Goal: Task Accomplishment & Management: Complete application form

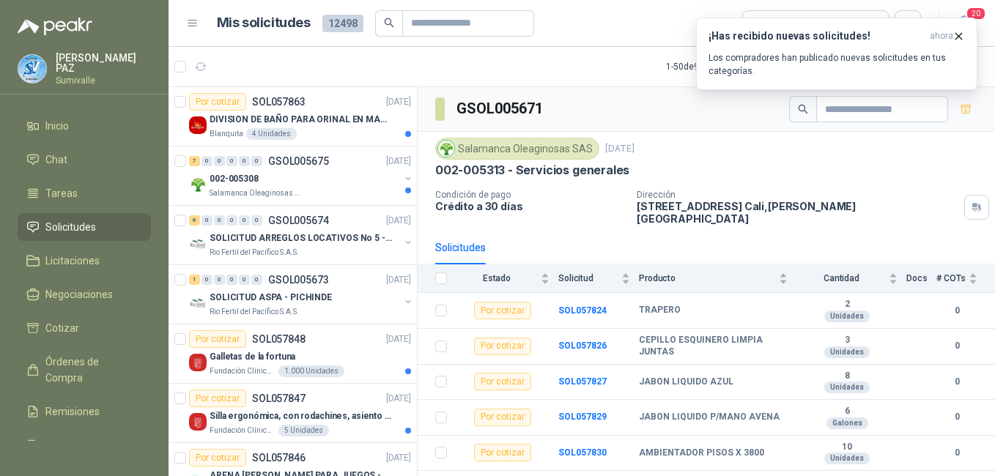
click at [92, 223] on span "Solicitudes" at bounding box center [70, 227] width 51 height 16
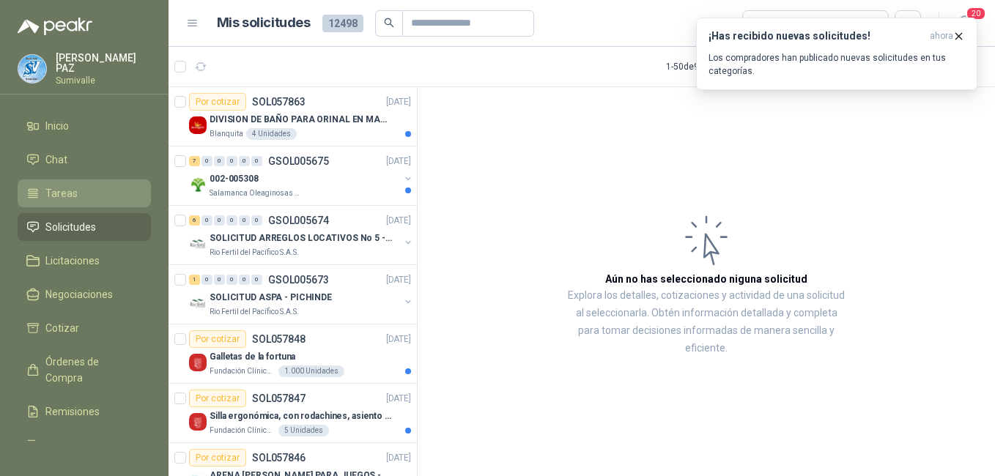
click at [87, 185] on li "Tareas" at bounding box center [84, 193] width 116 height 16
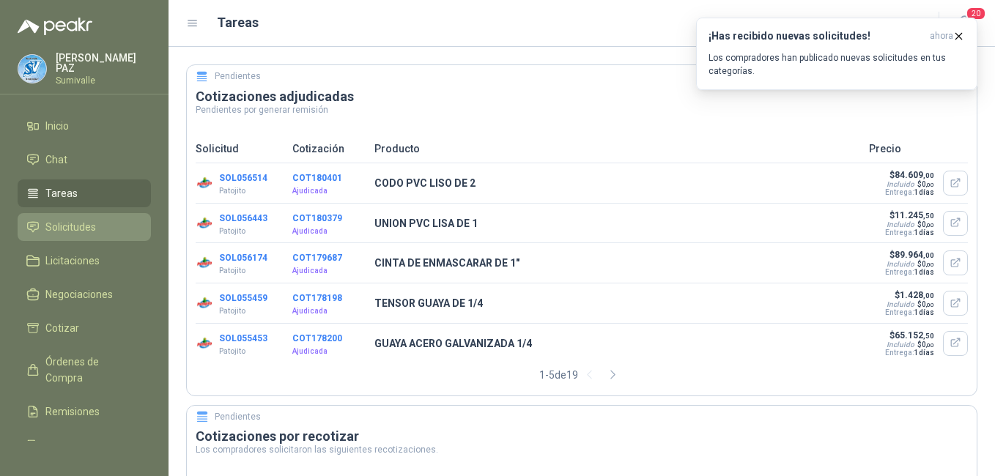
click at [75, 213] on link "Solicitudes" at bounding box center [84, 227] width 133 height 28
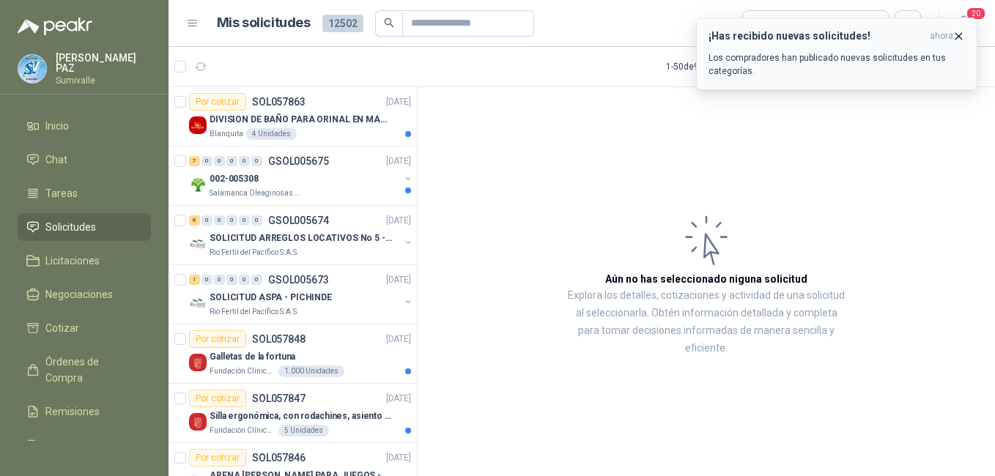
click at [954, 35] on icon "button" at bounding box center [958, 36] width 12 height 12
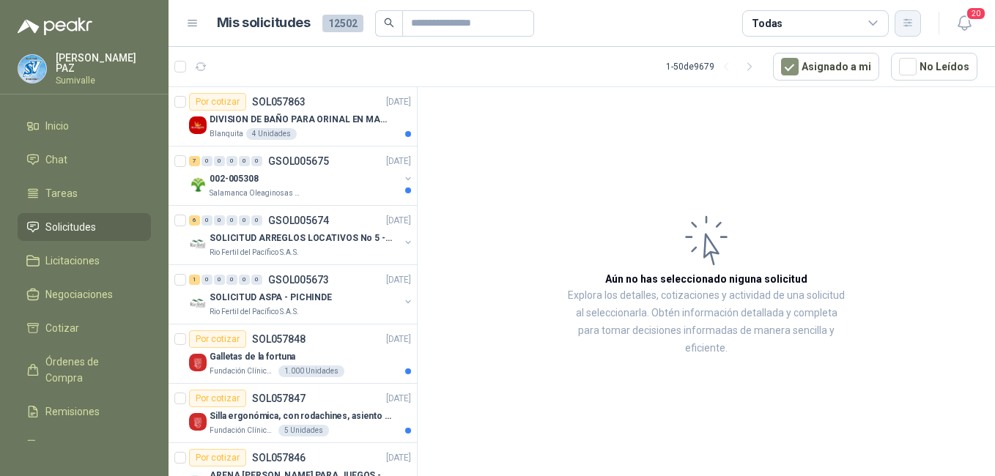
click at [902, 23] on icon "button" at bounding box center [908, 23] width 12 height 12
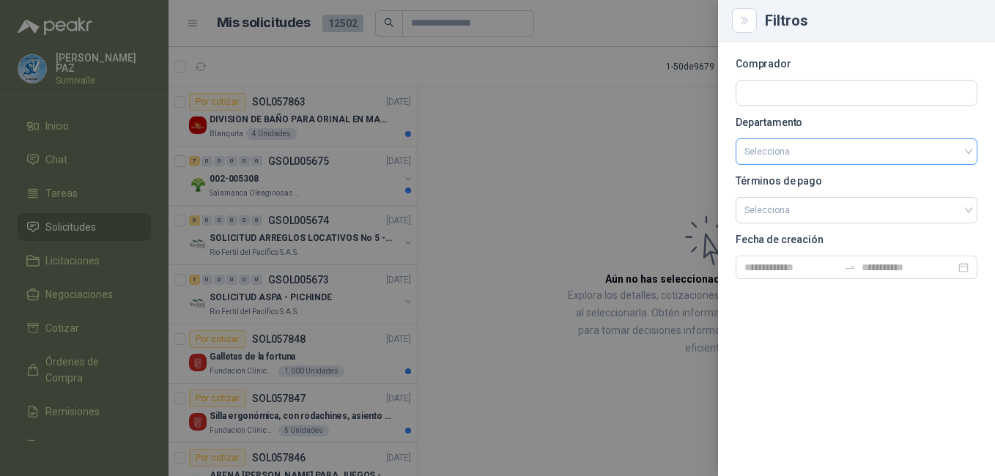
click at [843, 149] on input "search" at bounding box center [856, 151] width 224 height 25
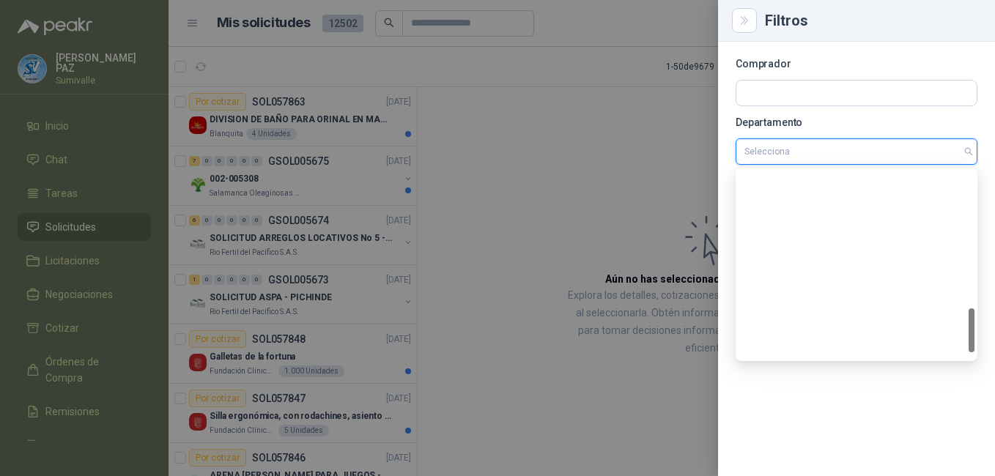
scroll to position [609, 0]
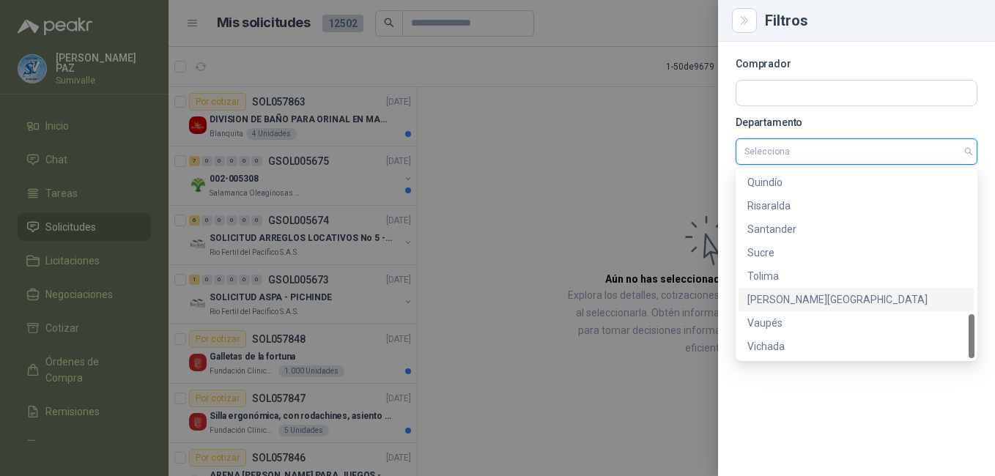
click at [820, 297] on div "[PERSON_NAME][GEOGRAPHIC_DATA]" at bounding box center [856, 300] width 218 height 16
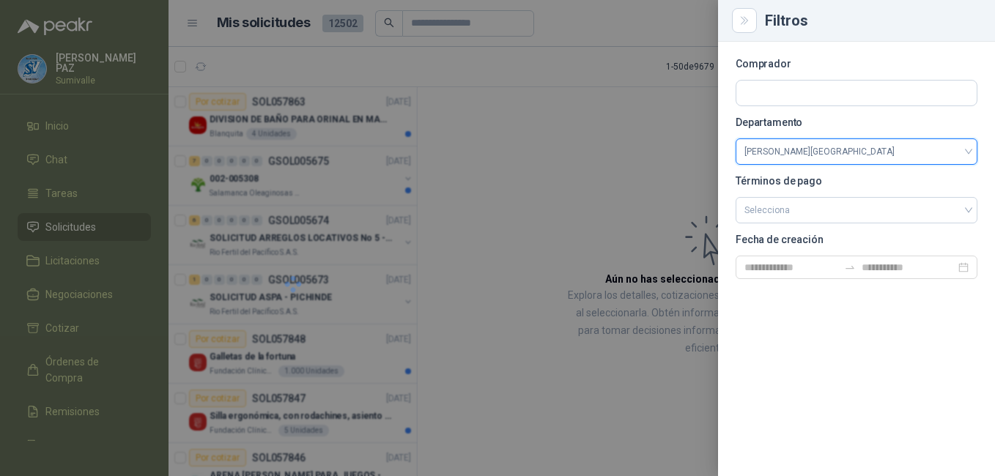
click at [677, 171] on div at bounding box center [497, 238] width 995 height 476
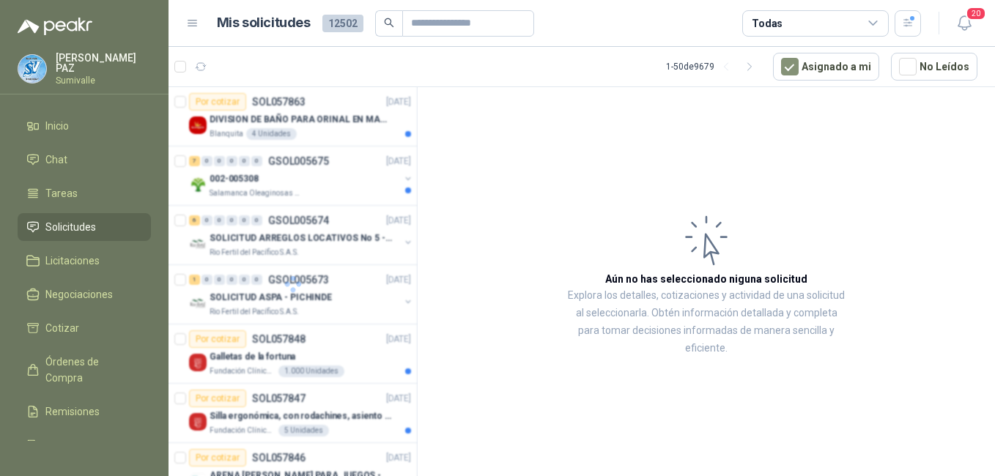
click at [838, 29] on div "Todas" at bounding box center [815, 23] width 146 height 26
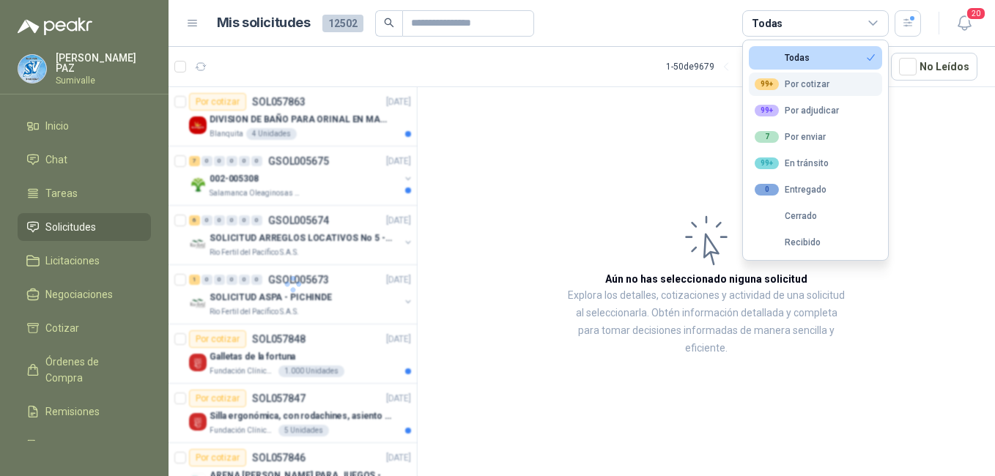
click at [806, 87] on div "99+ Por cotizar" at bounding box center [791, 84] width 75 height 12
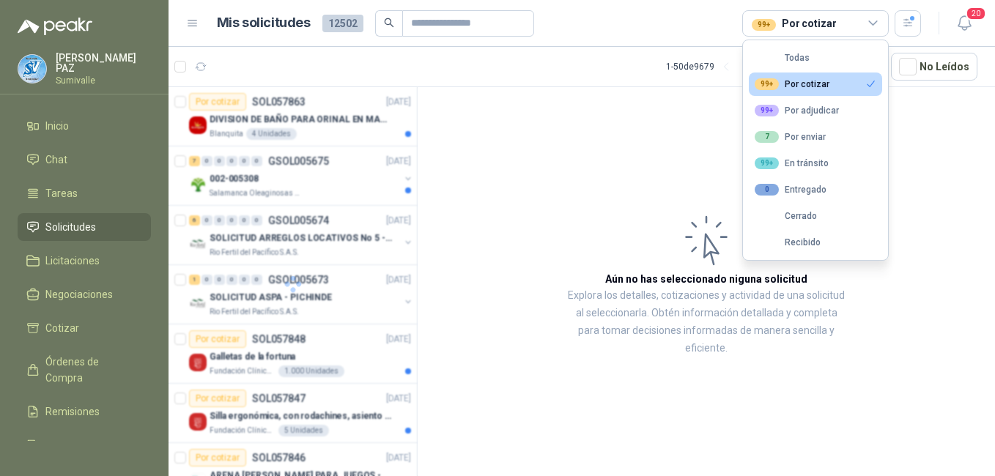
click at [639, 154] on article "Aún no has seleccionado niguna solicitud Explora los detalles, cotizaciones y a…" at bounding box center [705, 284] width 577 height 394
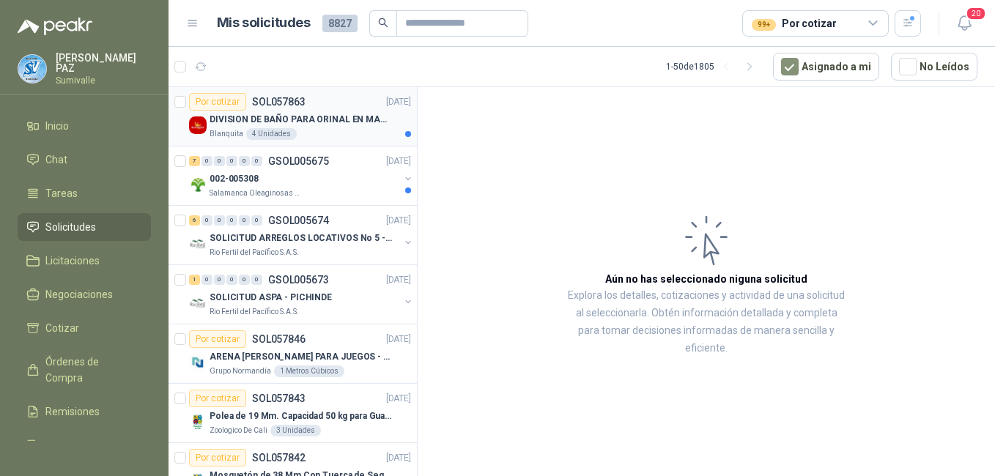
click at [321, 138] on div "Blanquita 4 Unidades" at bounding box center [309, 134] width 201 height 12
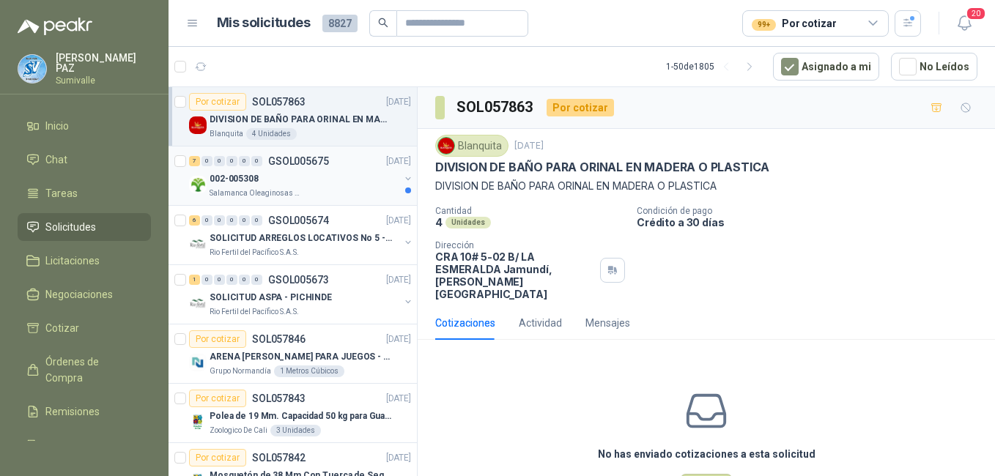
click at [335, 178] on div "002-005308" at bounding box center [304, 179] width 190 height 18
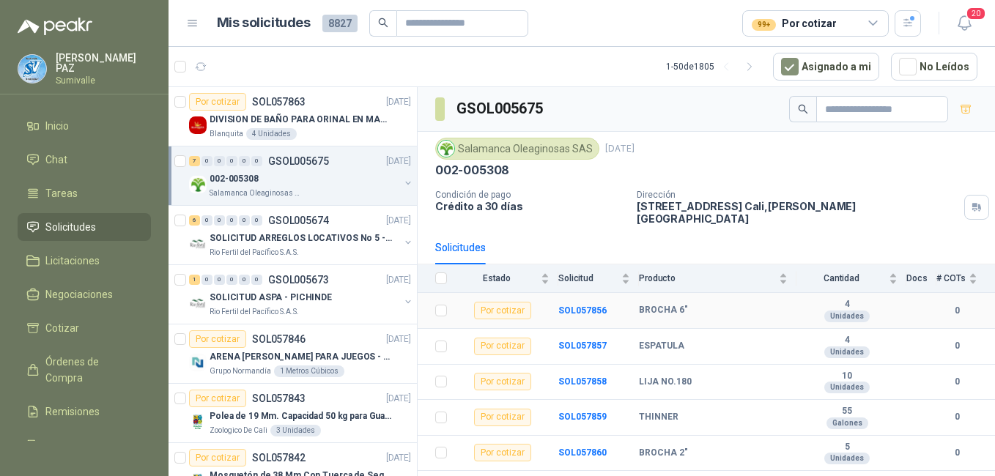
scroll to position [51, 0]
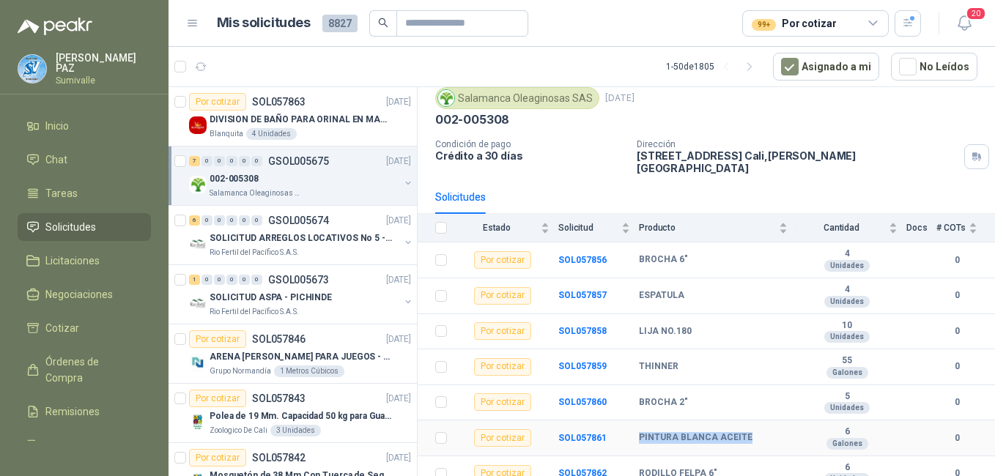
drag, startPoint x: 637, startPoint y: 424, endPoint x: 760, endPoint y: 423, distance: 122.3
click at [760, 423] on tr "Por cotizar SOL057861 PINTURA [PERSON_NAME] ACEITE 6 Galones 0" at bounding box center [705, 438] width 577 height 36
copy tr "PINTURA BLANCA ACEITE"
click at [583, 255] on b "SOL057856" at bounding box center [582, 260] width 48 height 10
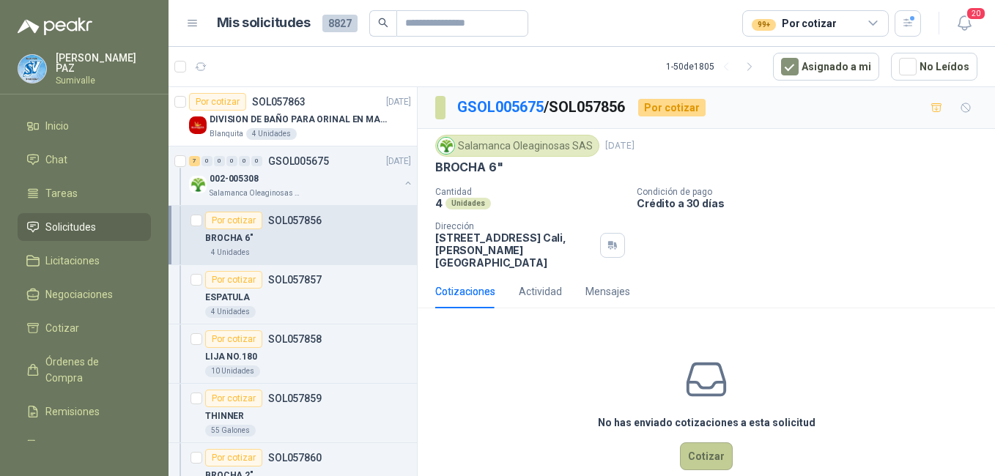
click at [697, 448] on button "Cotizar" at bounding box center [706, 456] width 53 height 28
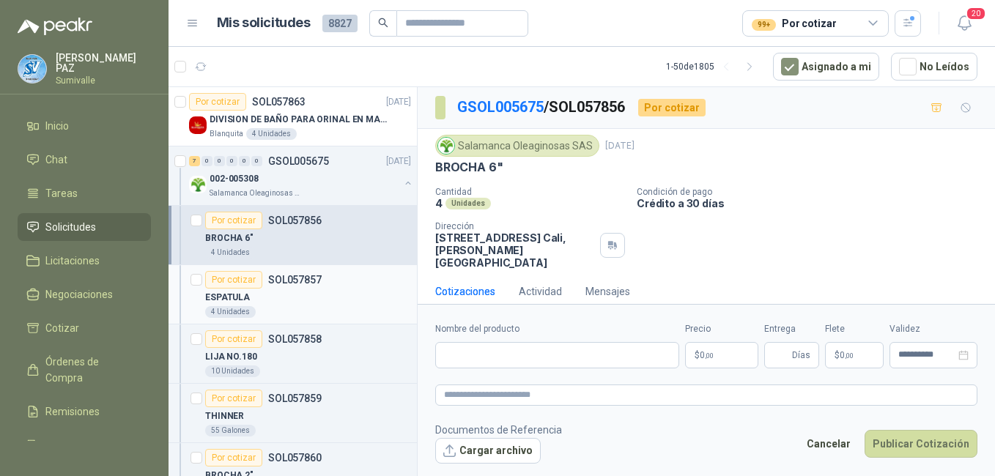
click at [283, 299] on div "ESPATULA" at bounding box center [308, 298] width 206 height 18
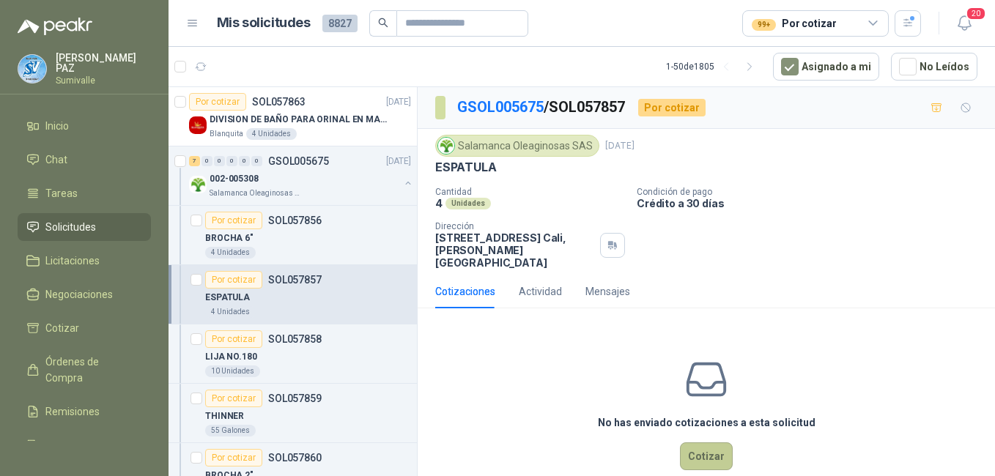
click at [695, 442] on button "Cotizar" at bounding box center [706, 456] width 53 height 28
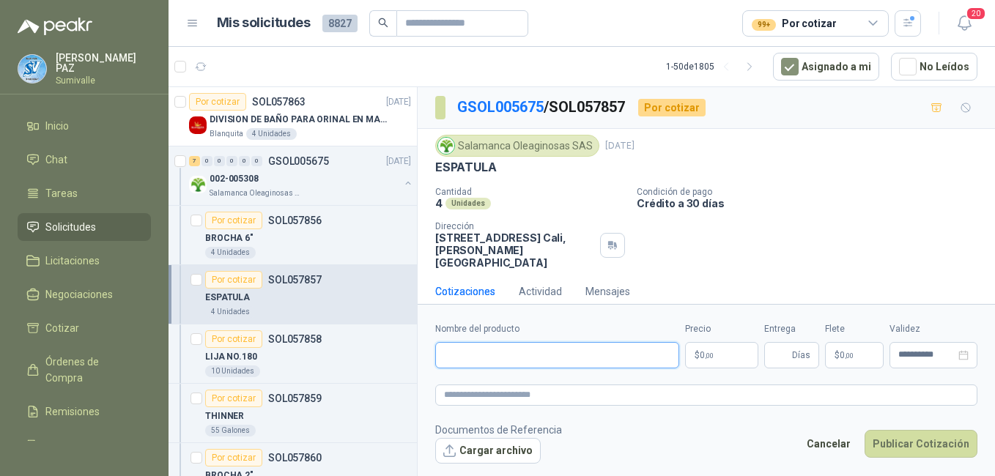
click at [488, 356] on input "Nombre del producto" at bounding box center [557, 355] width 244 height 26
paste input "**********"
type input "**********"
click at [727, 357] on body "[PERSON_NAME] Inicio Chat Tareas Solicitudes Licitaciones Negociaciones Cotizar…" at bounding box center [497, 238] width 995 height 476
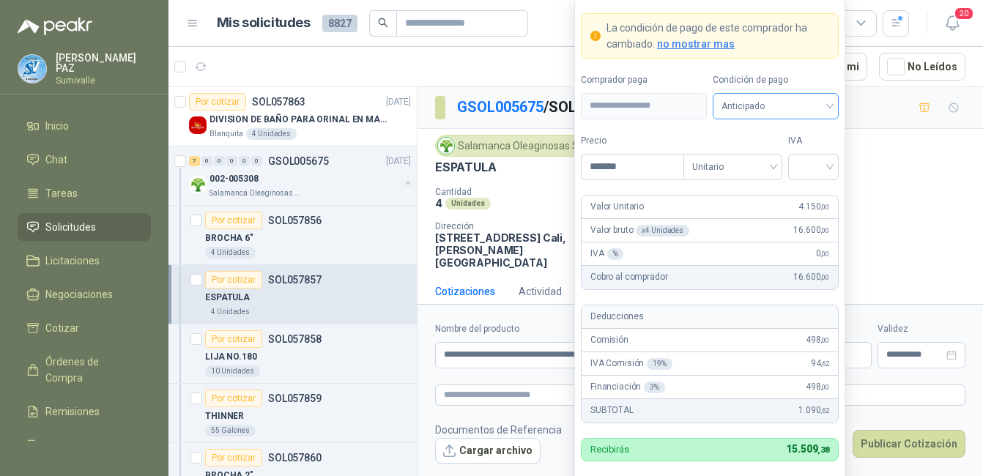
click at [765, 100] on span "Anticipado" at bounding box center [775, 106] width 108 height 22
type input "*******"
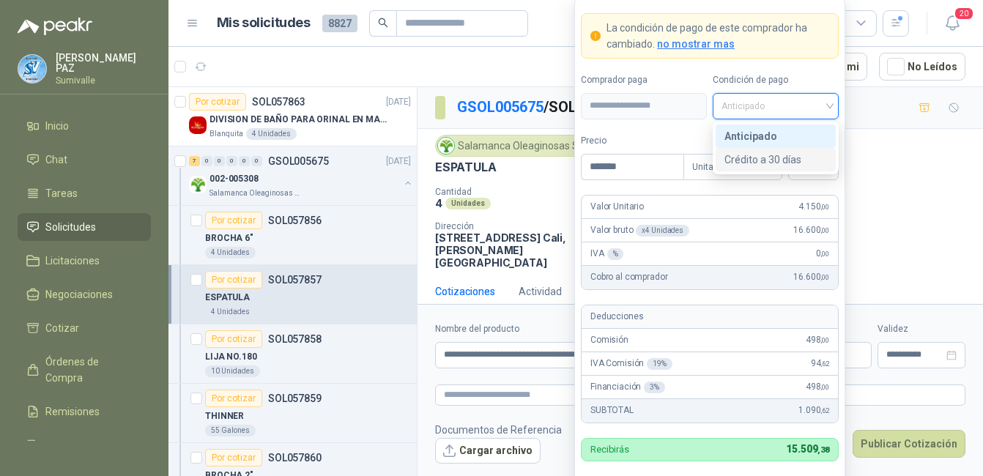
click at [771, 152] on div "Crédito a 30 días" at bounding box center [775, 160] width 103 height 16
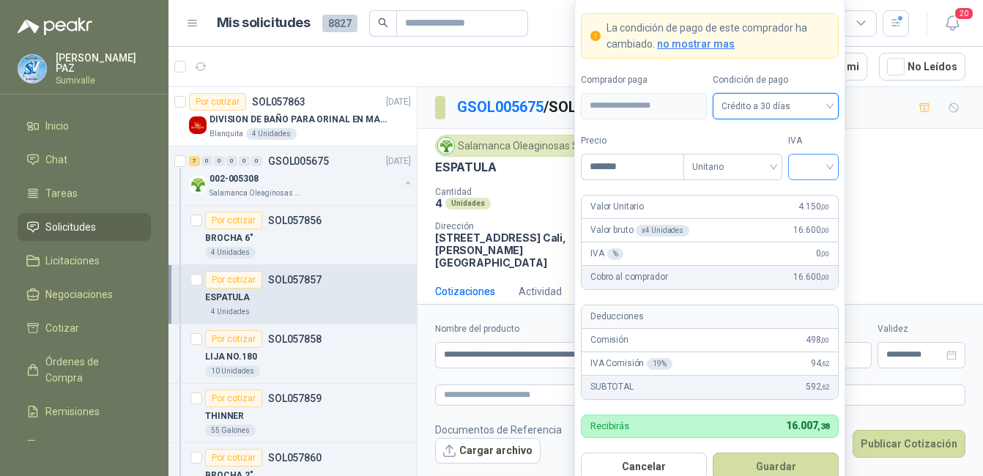
click at [805, 168] on input "search" at bounding box center [813, 166] width 33 height 22
click at [817, 204] on div "19%" at bounding box center [813, 197] width 27 height 16
click at [788, 466] on button "Guardar" at bounding box center [776, 467] width 126 height 28
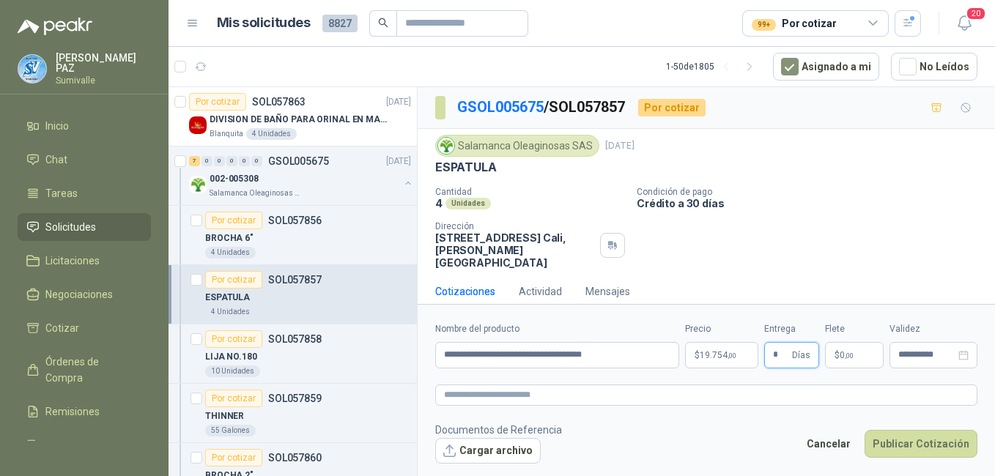
type input "*"
click at [839, 359] on span "0 ,00" at bounding box center [846, 355] width 14 height 9
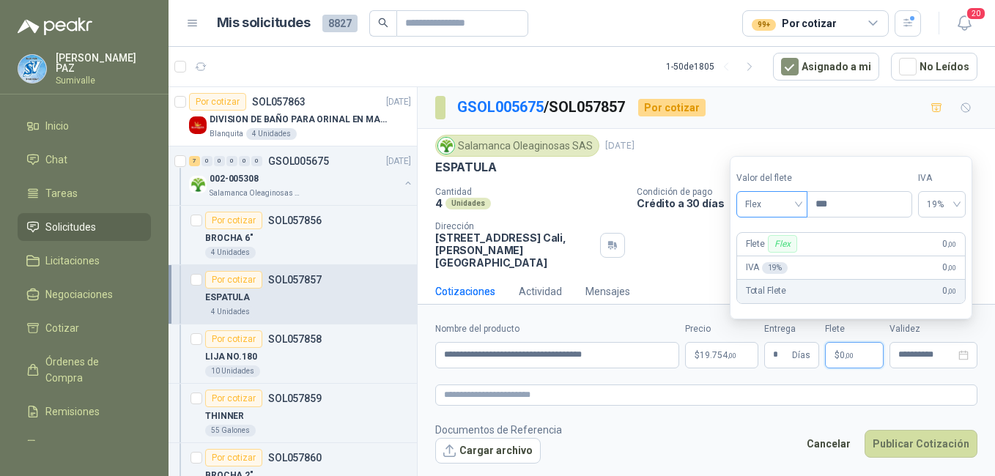
click at [766, 205] on span "Flex" at bounding box center [771, 204] width 53 height 22
click at [774, 255] on div "Incluido" at bounding box center [773, 258] width 51 height 16
click at [903, 431] on button "Publicar Cotización" at bounding box center [920, 444] width 113 height 28
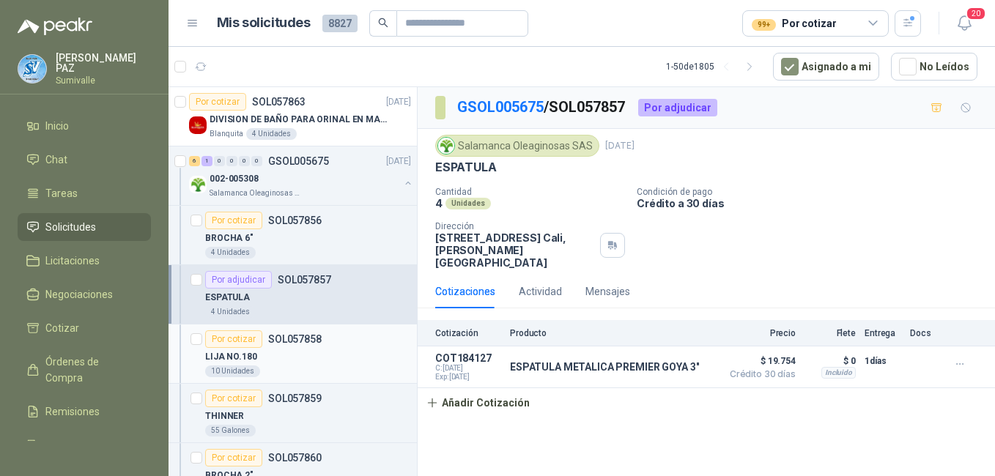
click at [353, 359] on div "LIJA NO.180" at bounding box center [308, 357] width 206 height 18
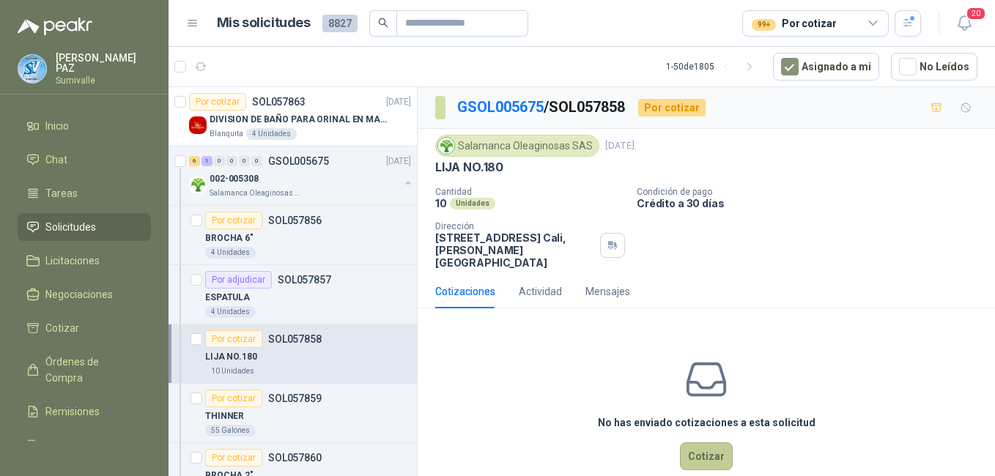
click at [691, 442] on button "Cotizar" at bounding box center [706, 456] width 53 height 28
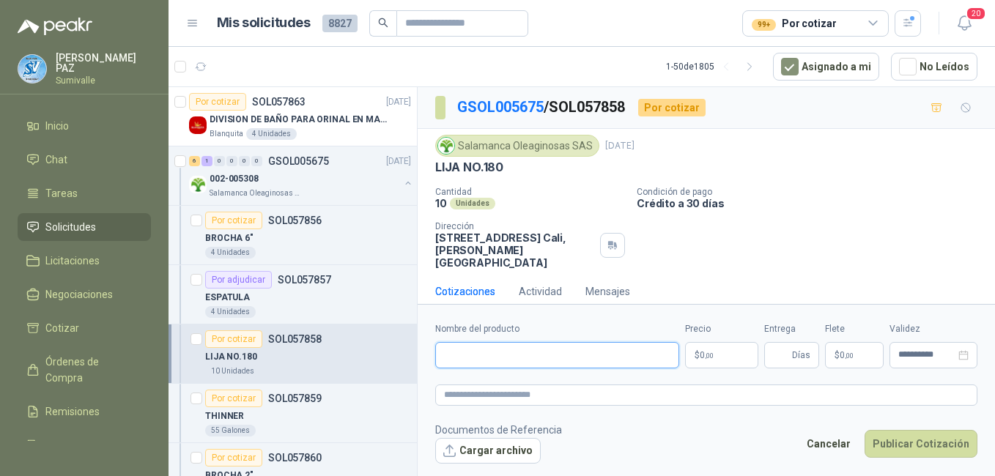
click at [483, 358] on input "Nombre del producto" at bounding box center [557, 355] width 244 height 26
paste input "**********"
type input "**********"
click at [710, 357] on body "[PERSON_NAME] Inicio Chat Tareas Solicitudes Licitaciones Negociaciones Cotizar…" at bounding box center [497, 238] width 995 height 476
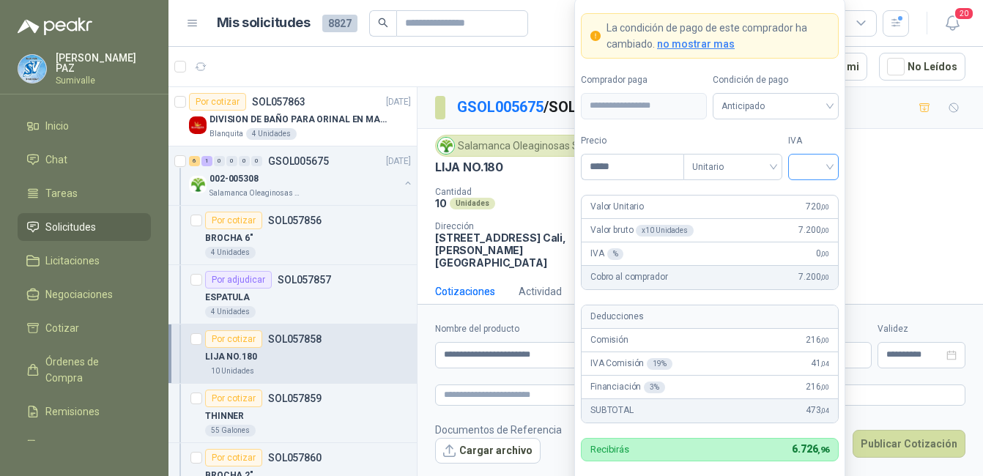
type input "*****"
click at [803, 161] on input "search" at bounding box center [813, 166] width 33 height 22
click at [811, 195] on div "19%" at bounding box center [813, 197] width 27 height 16
click at [779, 103] on span "Anticipado" at bounding box center [775, 106] width 108 height 22
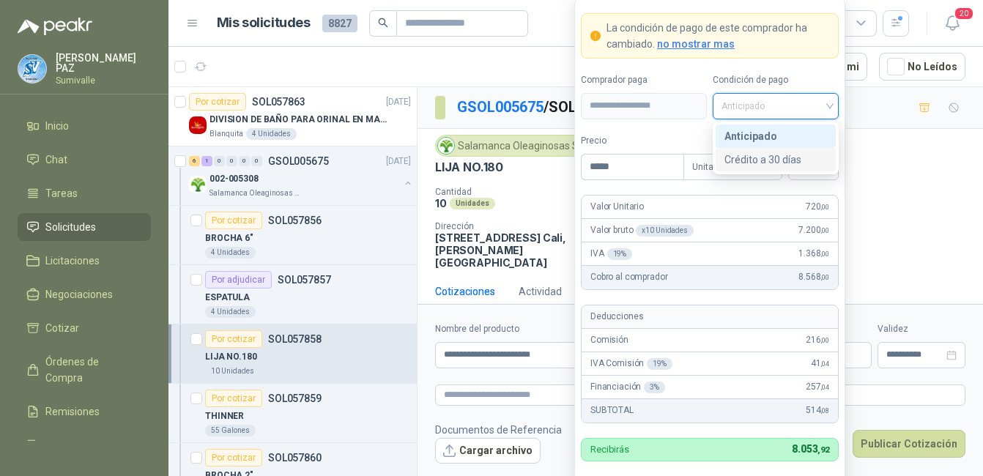
click at [765, 161] on div "Crédito a 30 días" at bounding box center [775, 160] width 103 height 16
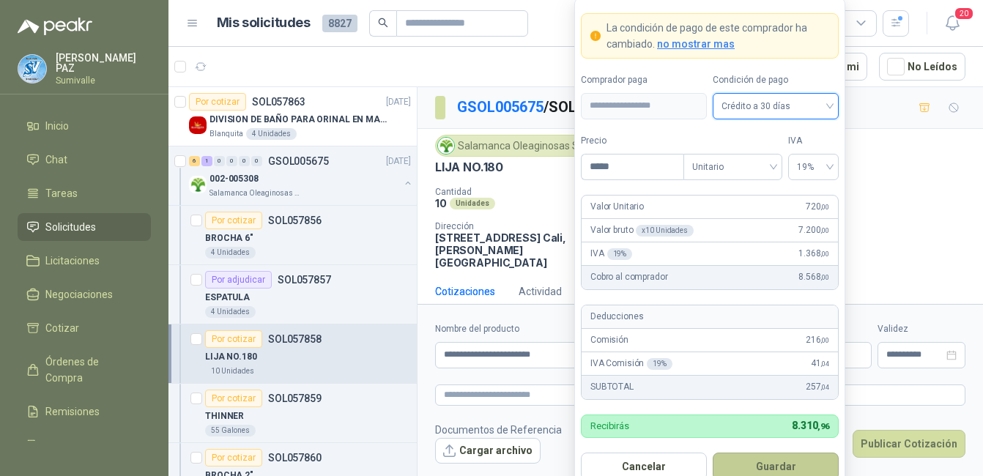
click at [787, 461] on button "Guardar" at bounding box center [776, 467] width 126 height 28
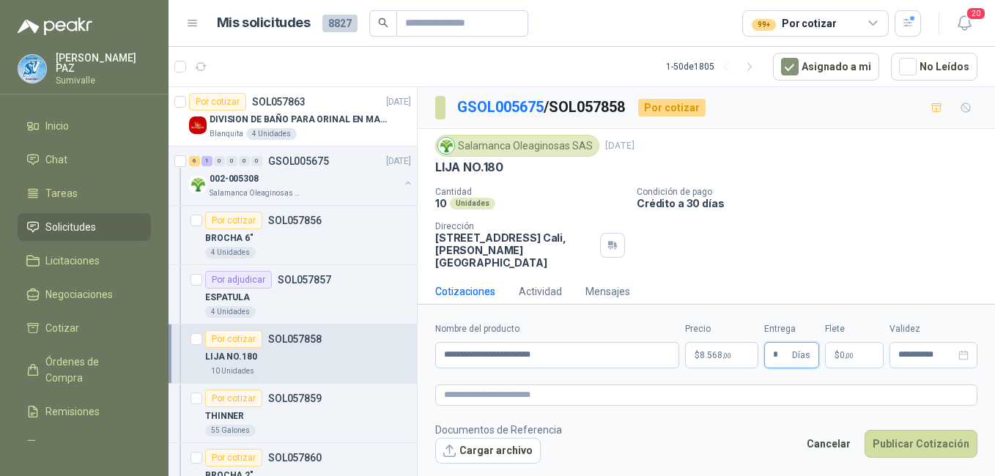
type input "*"
click at [844, 356] on span ",00" at bounding box center [848, 356] width 9 height 8
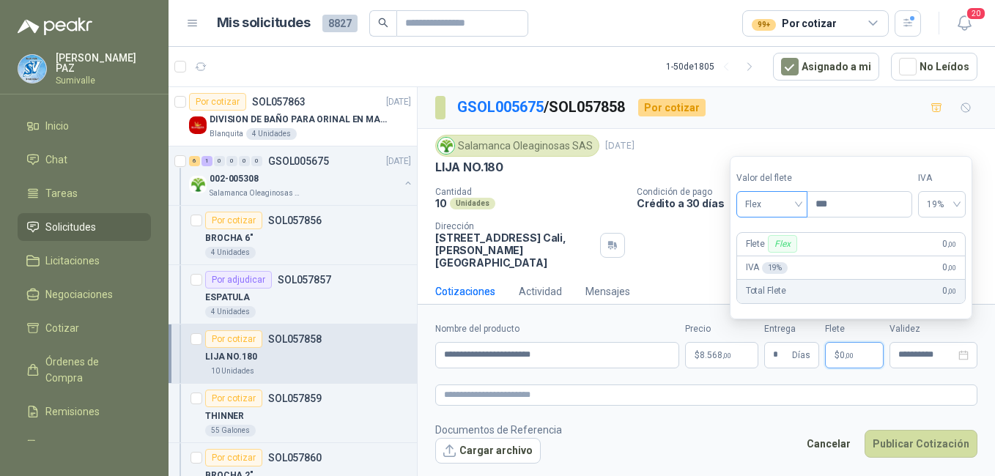
click at [779, 204] on span "Flex" at bounding box center [771, 204] width 53 height 22
click at [776, 255] on div "Incluido" at bounding box center [773, 258] width 51 height 16
click at [926, 434] on button "Publicar Cotización" at bounding box center [920, 444] width 113 height 28
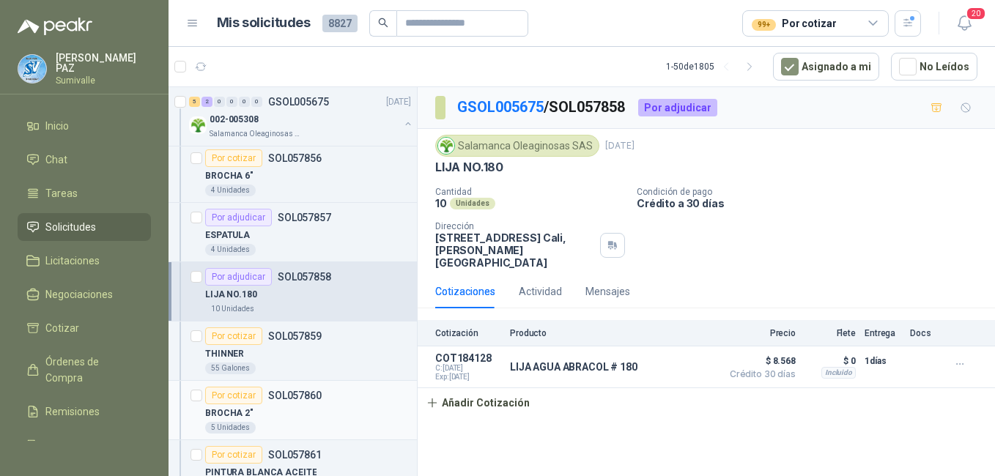
scroll to position [146, 0]
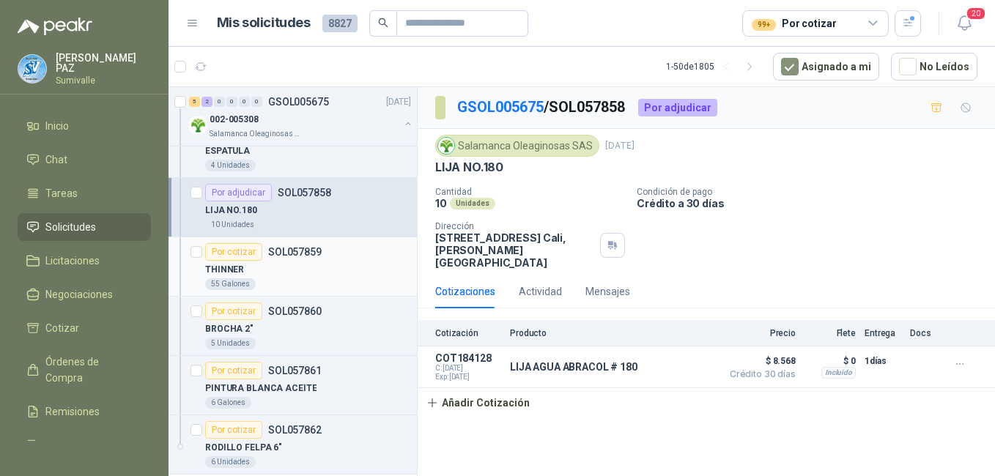
click at [295, 271] on div "THINNER" at bounding box center [308, 270] width 206 height 18
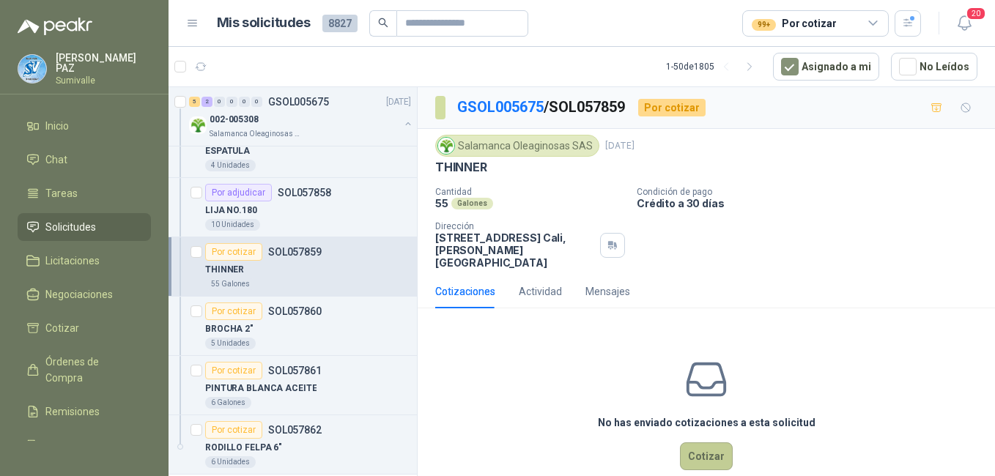
click at [695, 442] on button "Cotizar" at bounding box center [706, 456] width 53 height 28
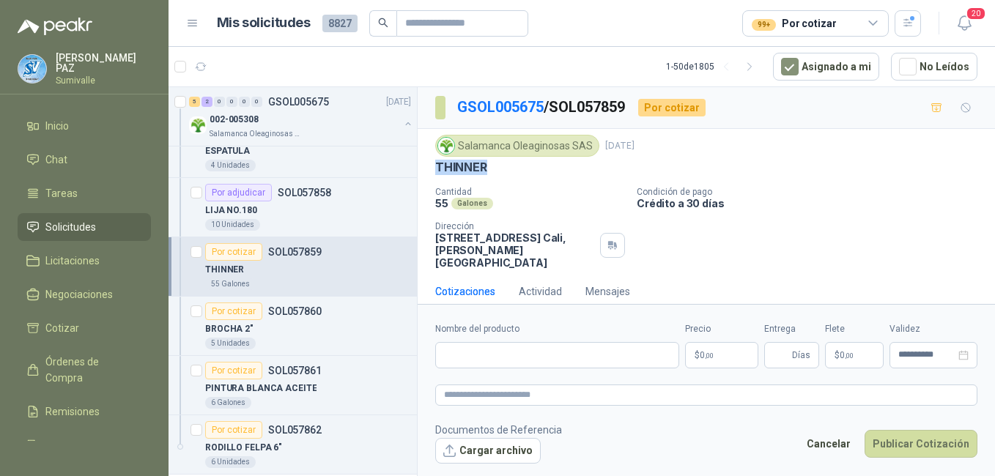
drag, startPoint x: 447, startPoint y: 165, endPoint x: 496, endPoint y: 166, distance: 49.1
click at [496, 166] on div "Salamanca Oleaginosas SAS [DATE] THINNER Cantidad 55 Galones Condición de pago …" at bounding box center [705, 202] width 577 height 146
copy p "THINNER"
click at [483, 352] on input "Nombre del producto" at bounding box center [557, 355] width 244 height 26
paste input "*******"
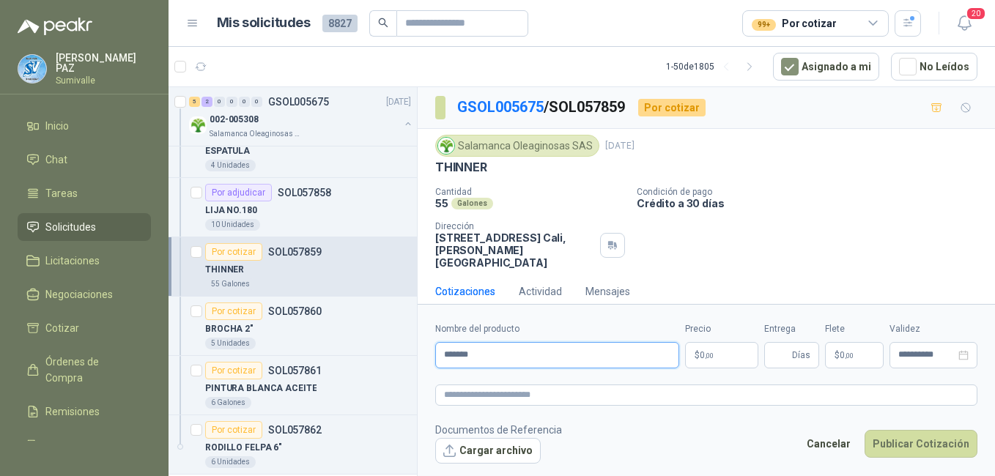
type input "*******"
click at [718, 354] on p "$ 0 ,00" at bounding box center [721, 355] width 73 height 26
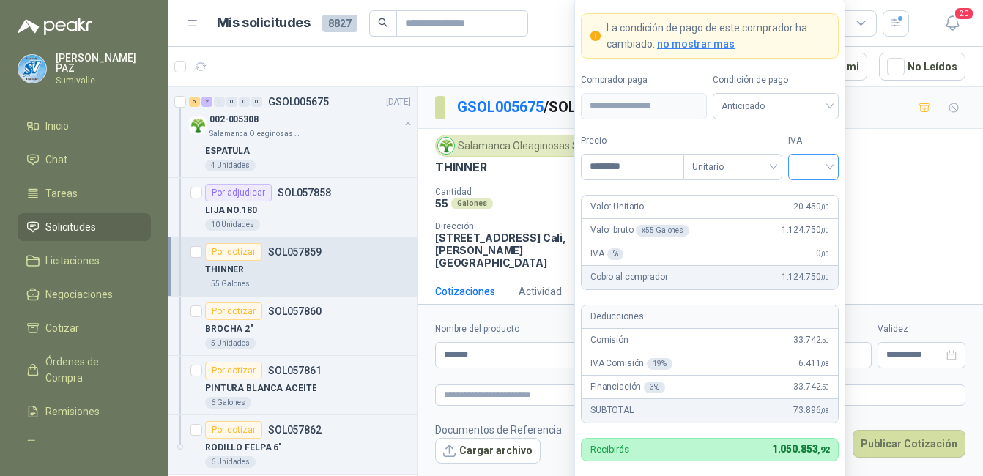
type input "********"
click at [808, 167] on input "search" at bounding box center [813, 166] width 33 height 22
click at [810, 196] on div "19%" at bounding box center [813, 197] width 27 height 16
click at [794, 104] on span "Anticipado" at bounding box center [775, 106] width 108 height 22
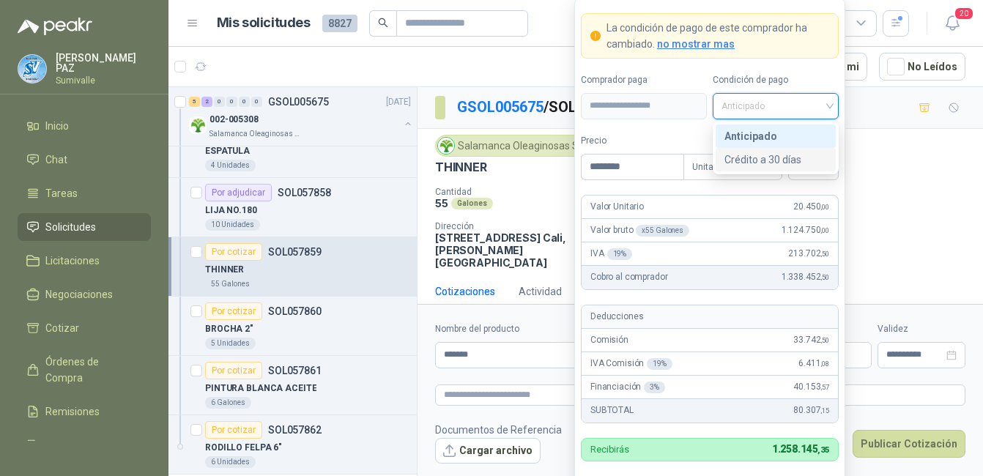
click at [776, 155] on div "Crédito a 30 días" at bounding box center [775, 160] width 103 height 16
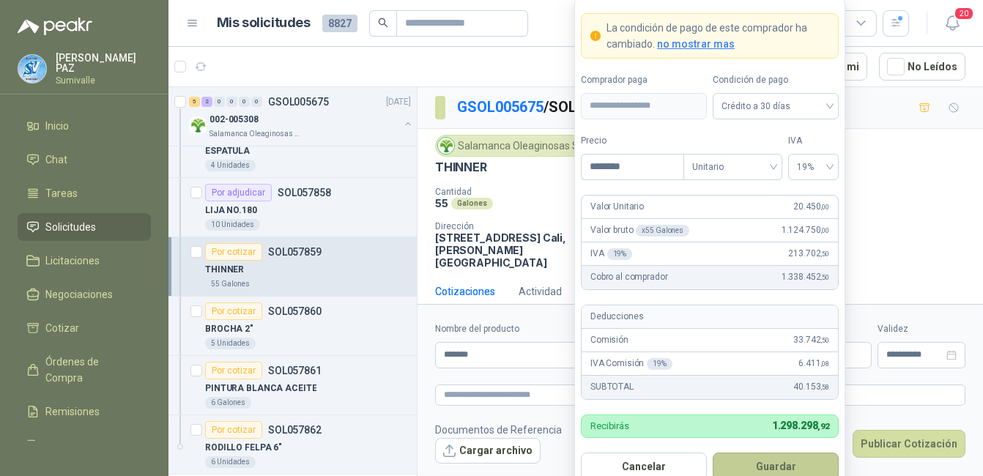
click at [769, 461] on button "Guardar" at bounding box center [776, 467] width 126 height 28
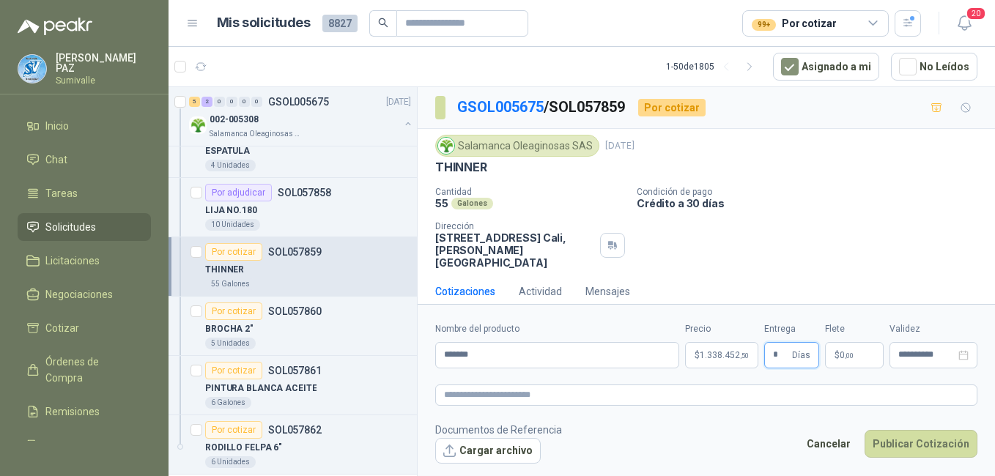
type input "*"
click at [864, 345] on p "$ 0 ,00" at bounding box center [854, 355] width 59 height 26
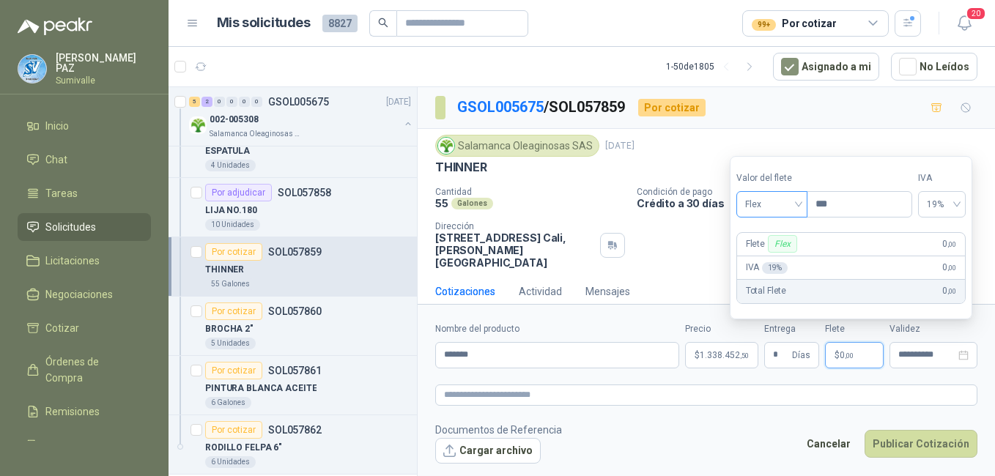
click at [775, 205] on span "Flex" at bounding box center [771, 204] width 53 height 22
click at [776, 253] on div "Incluido" at bounding box center [773, 258] width 51 height 16
click at [911, 451] on button "Publicar Cotización" at bounding box center [920, 444] width 113 height 28
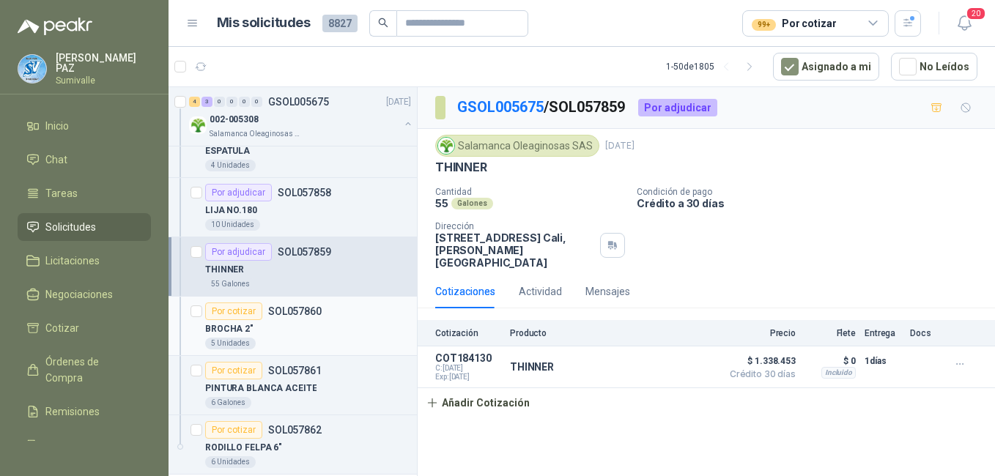
click at [286, 327] on div "BROCHA 2"" at bounding box center [308, 329] width 206 height 18
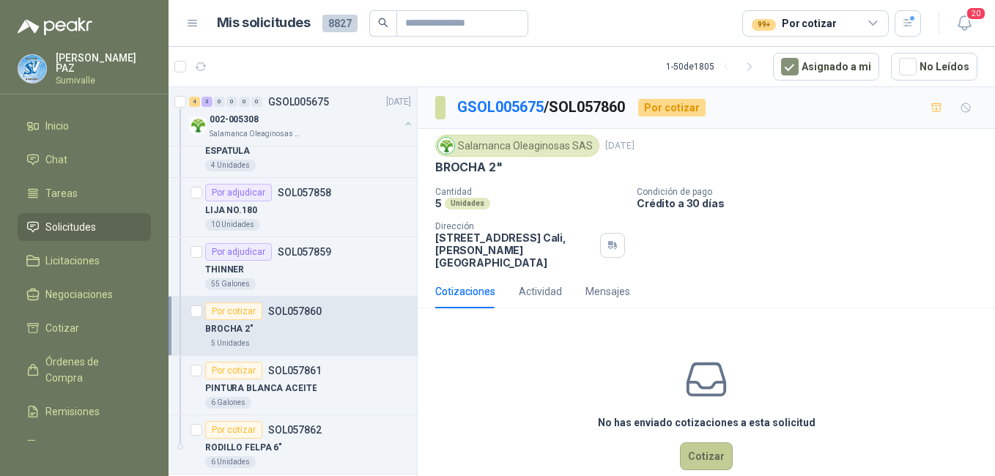
click at [688, 442] on button "Cotizar" at bounding box center [706, 456] width 53 height 28
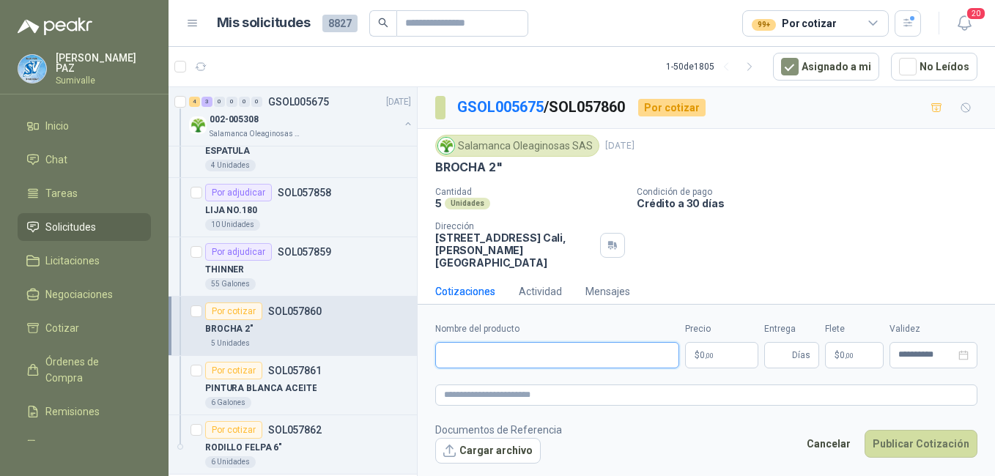
click at [464, 359] on input "Nombre del producto" at bounding box center [557, 355] width 244 height 26
paste input "**********"
type input "**********"
click at [732, 353] on p "$ 0 ,00" at bounding box center [721, 355] width 73 height 26
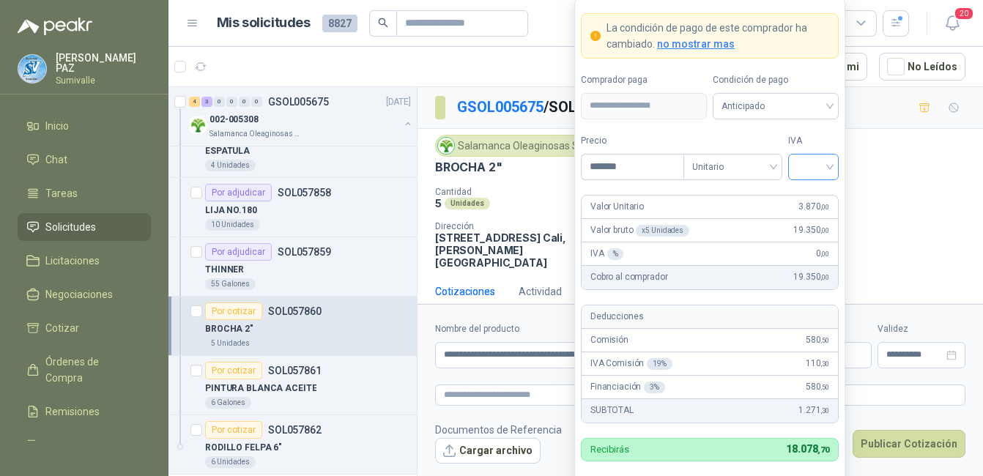
type input "*******"
click at [821, 169] on input "search" at bounding box center [813, 166] width 33 height 22
click at [811, 201] on div "19%" at bounding box center [813, 197] width 27 height 16
click at [782, 107] on span "Anticipado" at bounding box center [775, 106] width 108 height 22
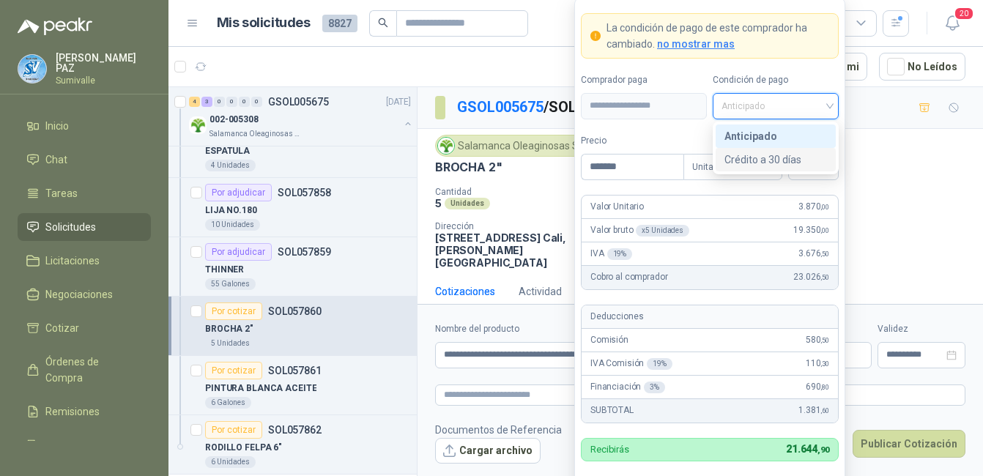
click at [776, 155] on div "Crédito a 30 días" at bounding box center [775, 160] width 103 height 16
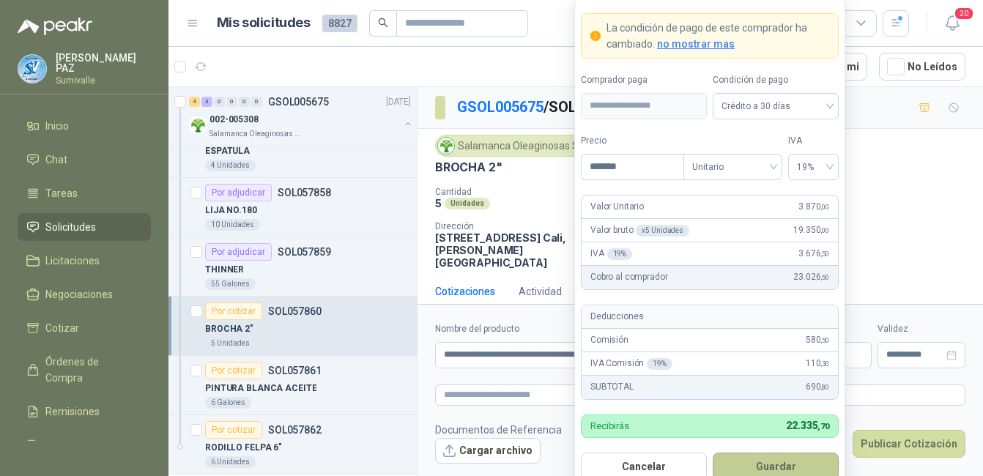
click at [765, 473] on button "Guardar" at bounding box center [776, 467] width 126 height 28
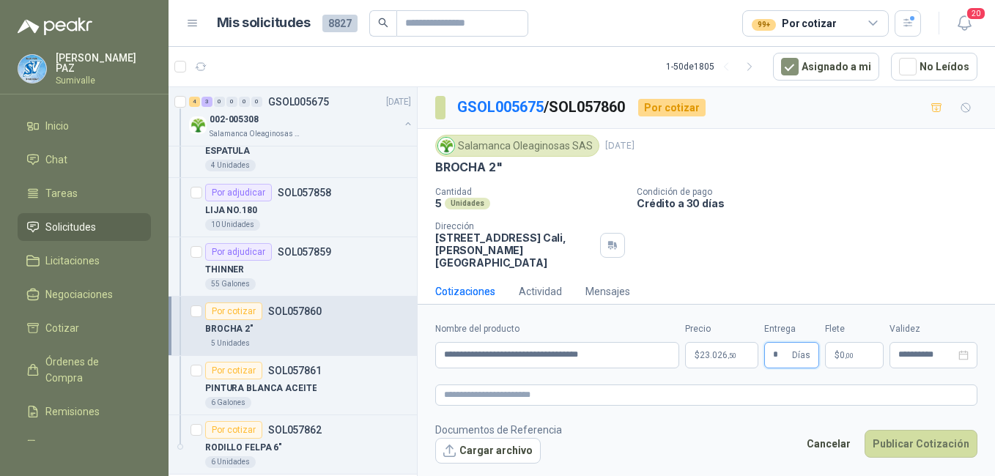
type input "*"
click at [842, 348] on p "$ 0 ,00" at bounding box center [854, 355] width 59 height 26
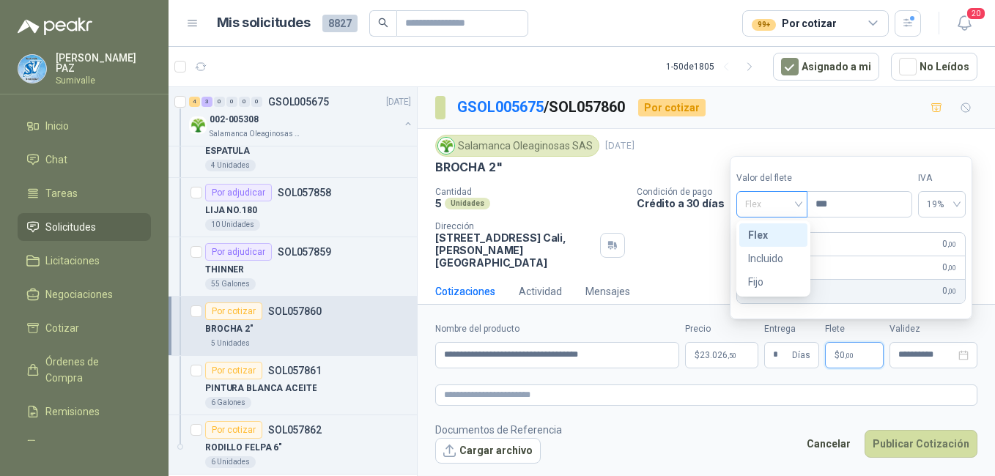
click at [781, 198] on span "Flex" at bounding box center [771, 204] width 53 height 22
click at [775, 256] on div "Incluido" at bounding box center [773, 258] width 51 height 16
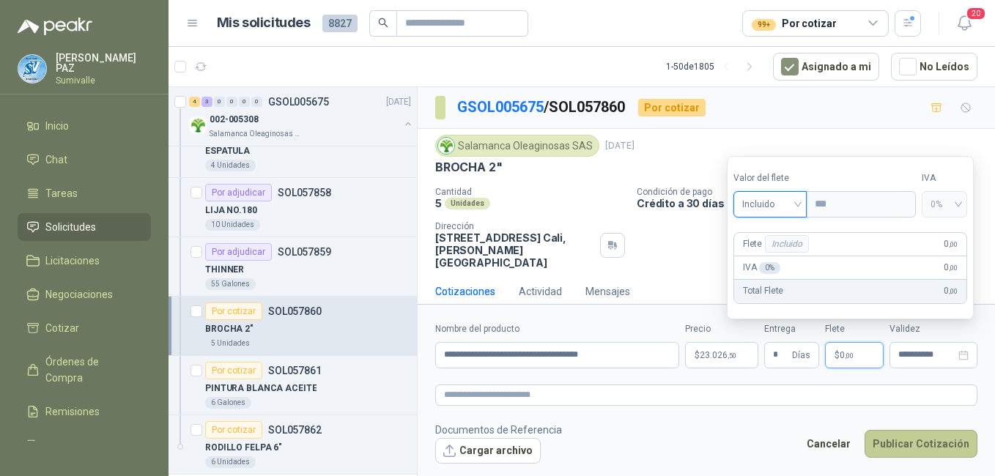
click at [915, 449] on button "Publicar Cotización" at bounding box center [920, 444] width 113 height 28
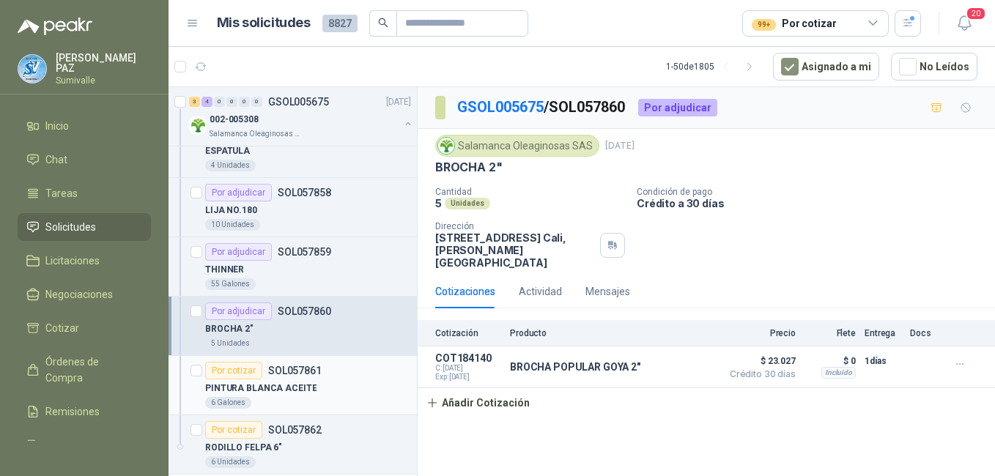
click at [303, 392] on p "PINTURA BLANCA ACEITE" at bounding box center [260, 389] width 111 height 14
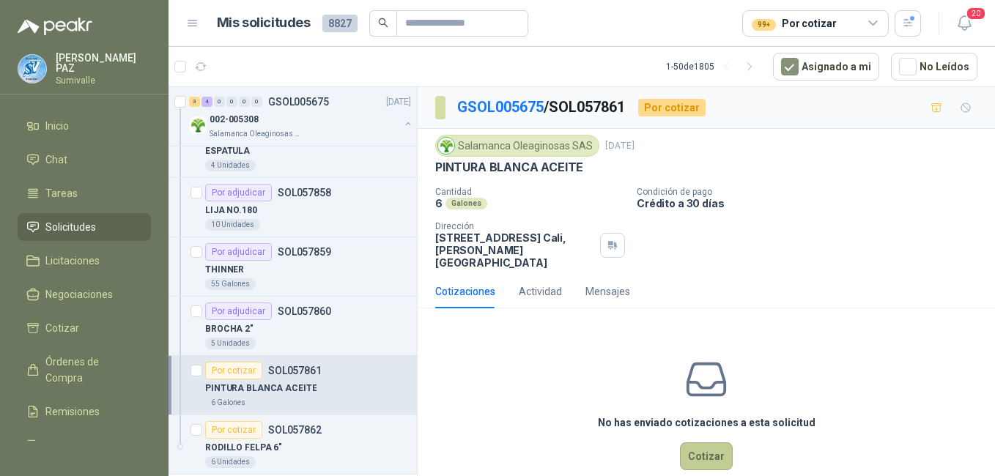
click at [694, 442] on button "Cotizar" at bounding box center [706, 456] width 53 height 28
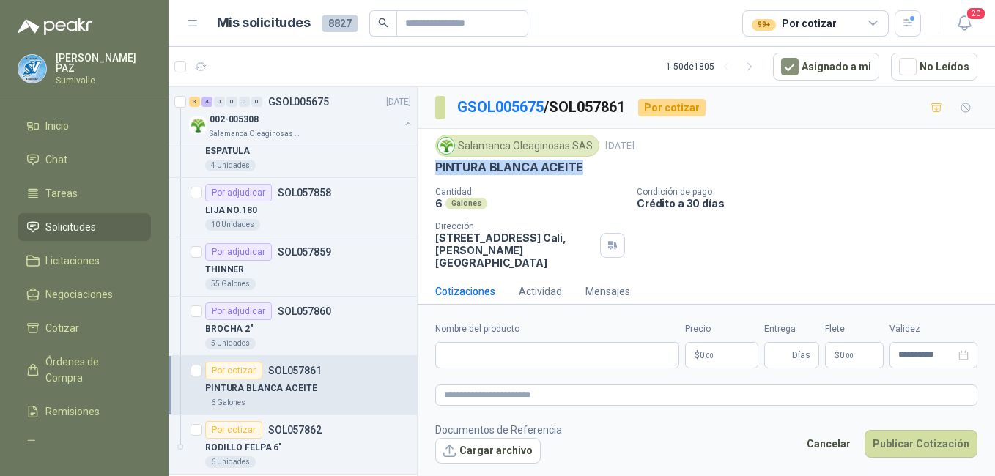
drag, startPoint x: 433, startPoint y: 166, endPoint x: 591, endPoint y: 168, distance: 158.2
click at [591, 168] on div "Salamanca Oleaginosas SAS [DATE] PINTURA [PERSON_NAME] ACEITE Cantidad 6 Galone…" at bounding box center [705, 202] width 577 height 146
copy p "PINTURA BLANCA ACEITE"
click at [483, 354] on input "Nombre del producto" at bounding box center [557, 355] width 244 height 26
paste input "**********"
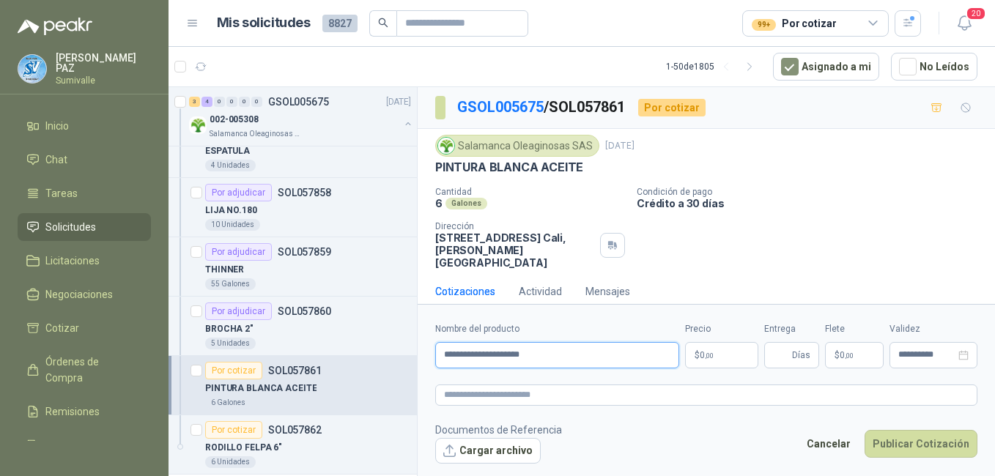
click at [599, 355] on input "**********" at bounding box center [557, 355] width 244 height 26
type input "**********"
click at [708, 353] on body "[PERSON_NAME] Inicio Chat Tareas Solicitudes Licitaciones Negociaciones Cotizar…" at bounding box center [497, 238] width 995 height 476
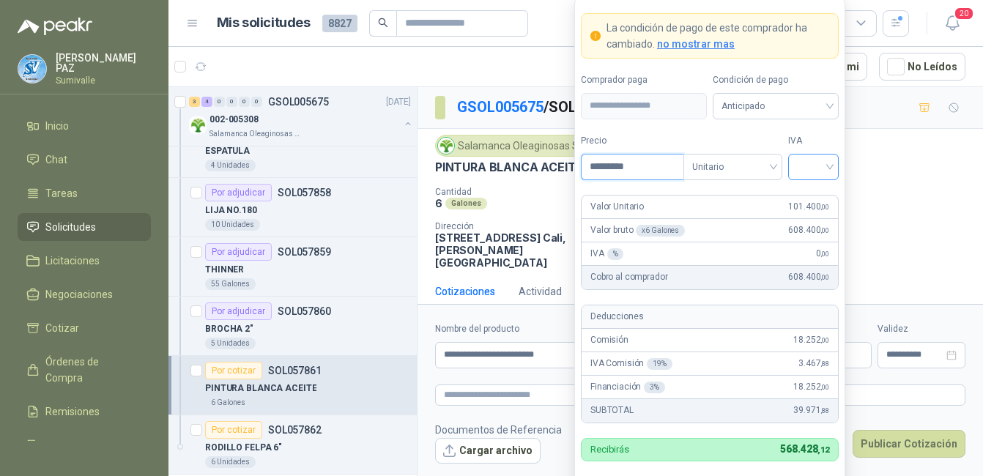
type input "*********"
click at [819, 166] on input "search" at bounding box center [813, 166] width 33 height 22
click at [806, 194] on div "19%" at bounding box center [813, 197] width 27 height 16
click at [784, 114] on span "Anticipado" at bounding box center [775, 106] width 108 height 22
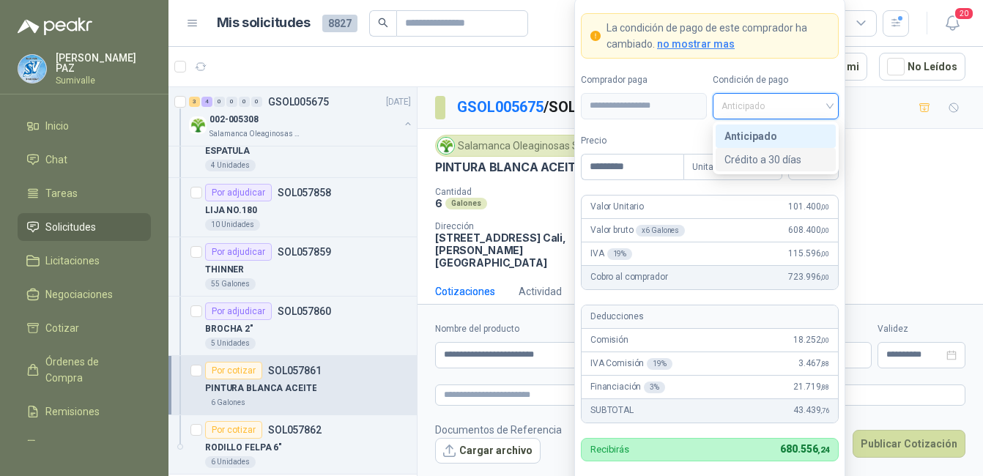
click at [768, 160] on div "Crédito a 30 días" at bounding box center [775, 160] width 103 height 16
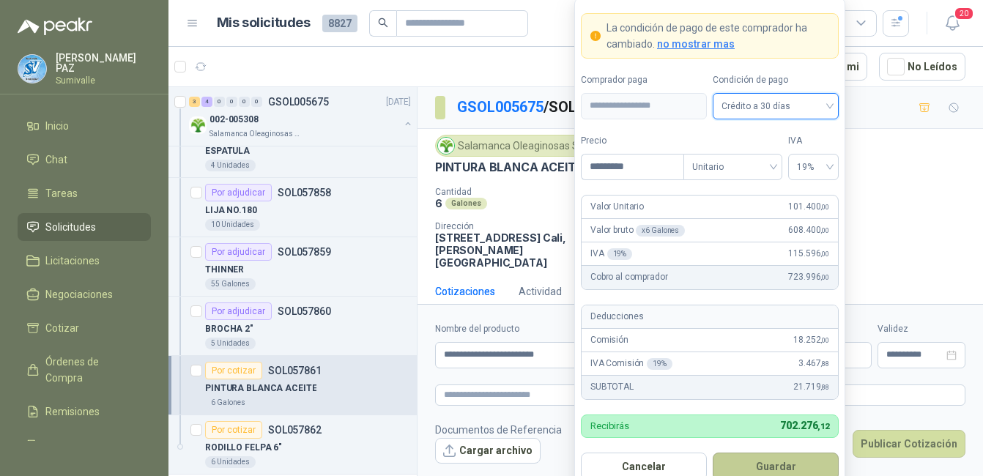
click at [779, 459] on button "Guardar" at bounding box center [776, 467] width 126 height 28
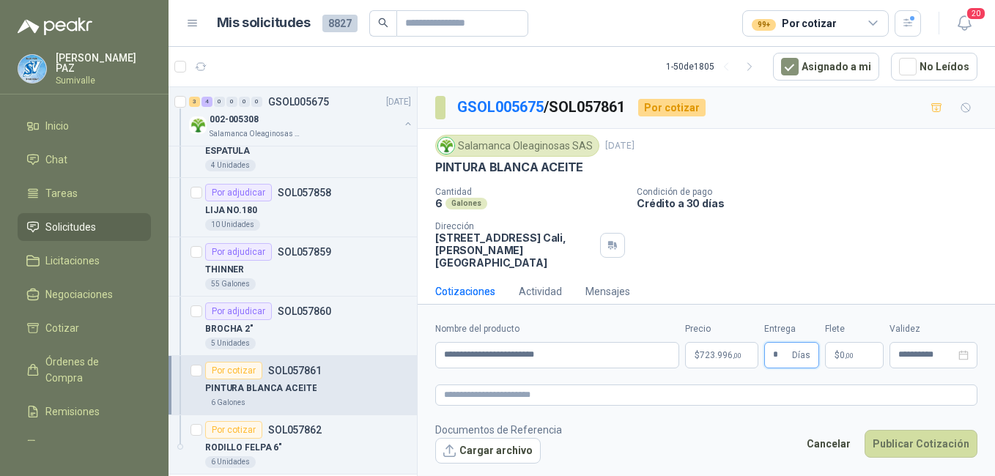
type input "*"
click at [833, 342] on p "$ 0 ,00" at bounding box center [854, 355] width 59 height 26
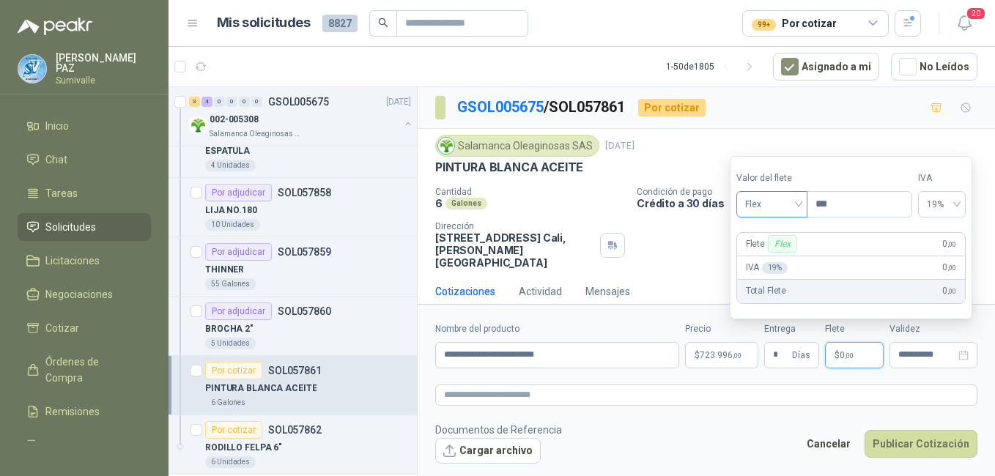
click at [795, 217] on div "Flex" at bounding box center [771, 204] width 71 height 26
click at [781, 256] on div "Incluido" at bounding box center [773, 258] width 51 height 16
click at [921, 437] on button "Publicar Cotización" at bounding box center [920, 444] width 113 height 28
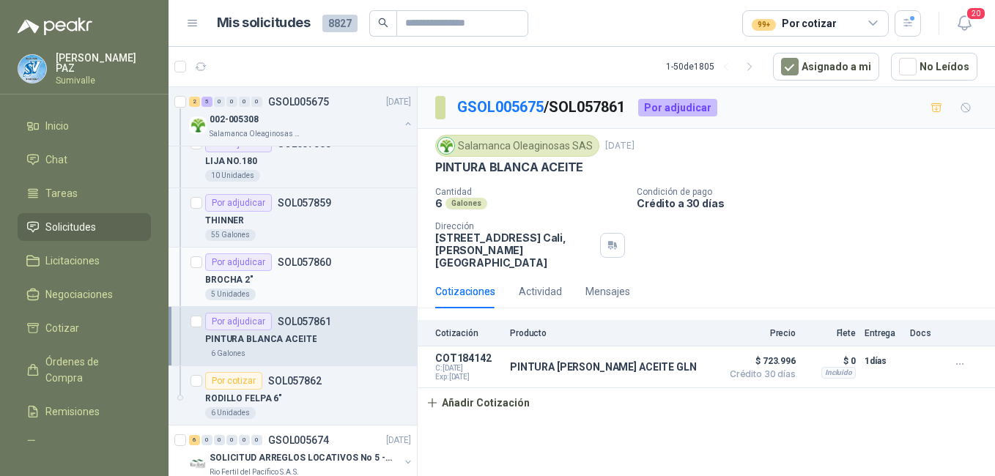
scroll to position [293, 0]
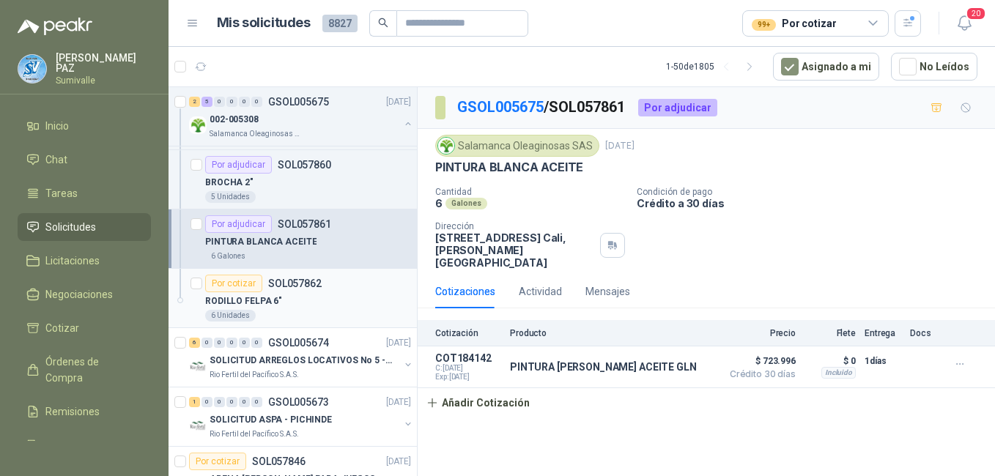
click at [296, 308] on div "RODILLO FELPA 6"" at bounding box center [308, 301] width 206 height 18
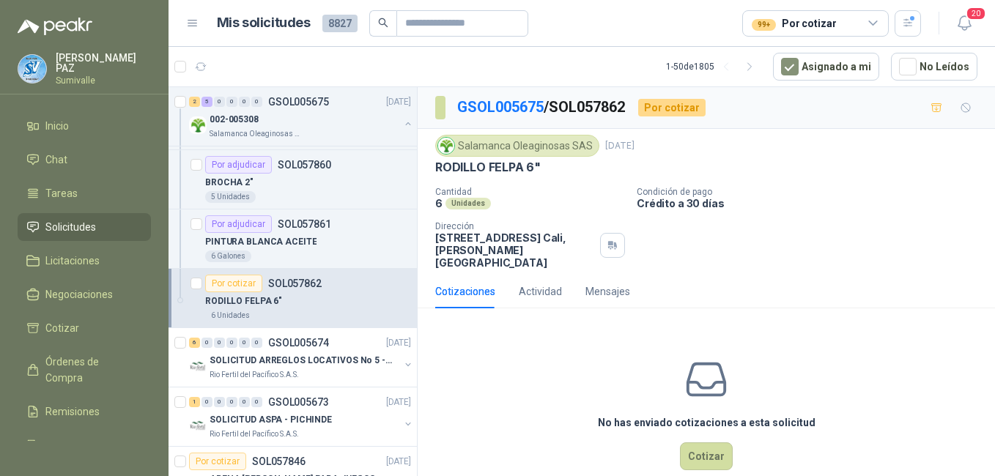
click at [670, 433] on div "No has enviado cotizaciones a esta solicitud Cotizar" at bounding box center [705, 413] width 577 height 187
click at [680, 442] on button "Cotizar" at bounding box center [706, 456] width 53 height 28
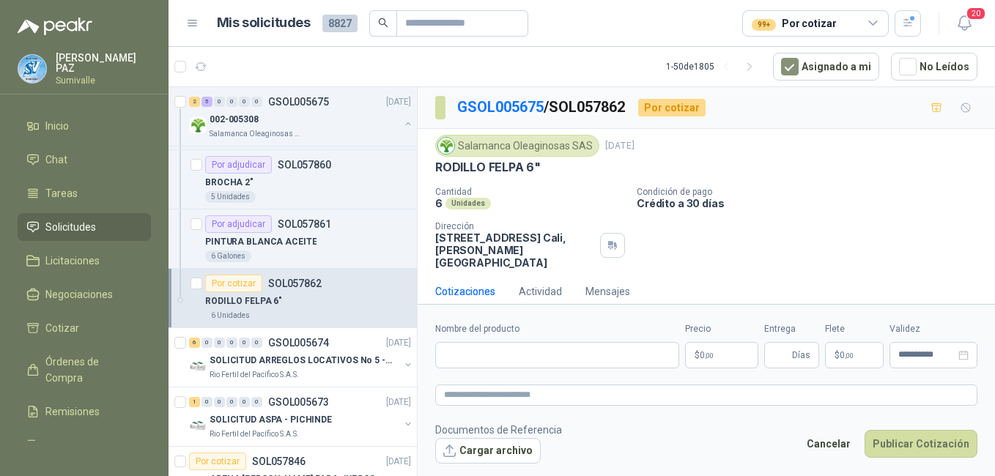
click at [469, 338] on div "Nombre del producto" at bounding box center [557, 345] width 244 height 46
click at [475, 349] on input "Nombre del producto" at bounding box center [557, 355] width 244 height 26
paste input "**********"
type input "**********"
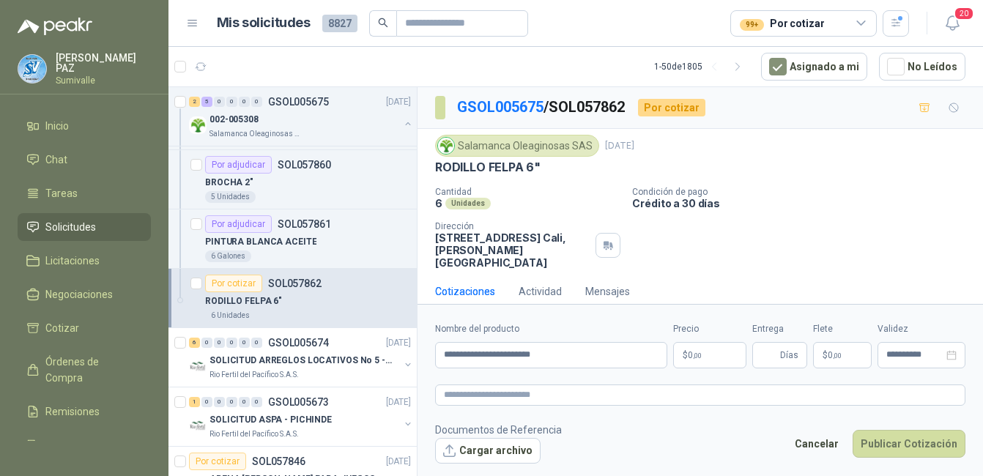
click at [704, 357] on body "[PERSON_NAME] Inicio Chat Tareas Solicitudes Licitaciones Negociaciones Cotizar…" at bounding box center [491, 238] width 983 height 476
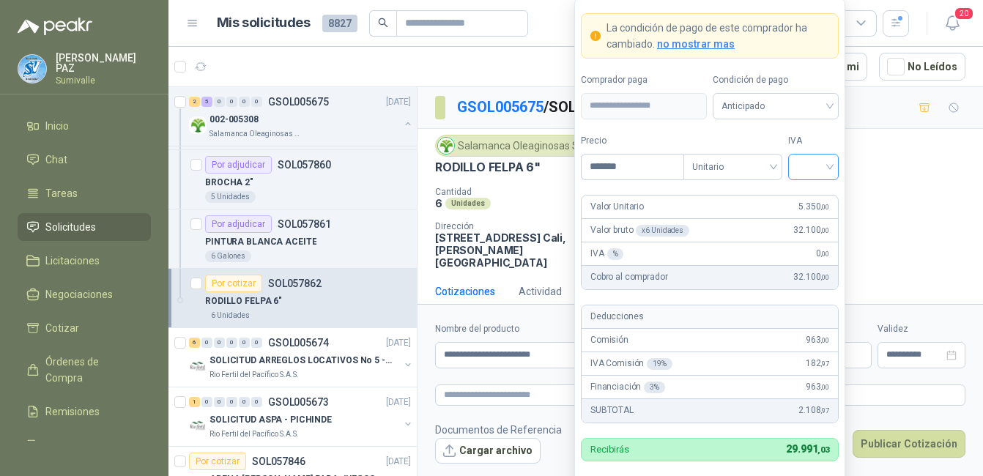
type input "*******"
click at [828, 155] on input "search" at bounding box center [813, 166] width 33 height 22
click at [792, 201] on div "19%" at bounding box center [813, 196] width 45 height 23
click at [781, 105] on span "Anticipado" at bounding box center [775, 106] width 108 height 22
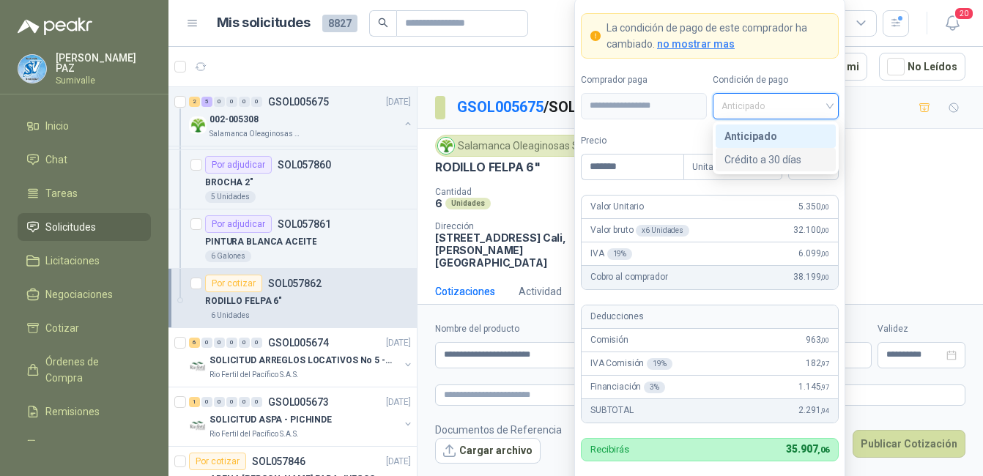
click at [771, 159] on div "Crédito a 30 días" at bounding box center [775, 160] width 103 height 16
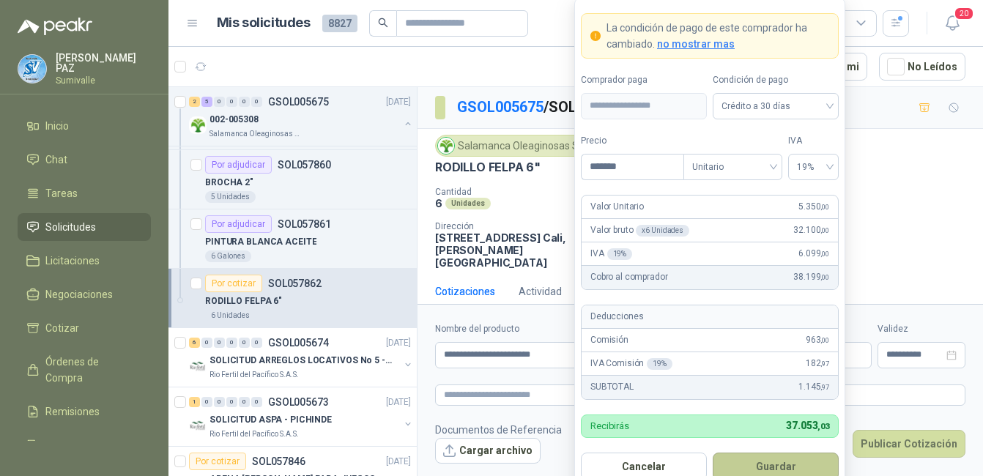
click at [783, 455] on button "Guardar" at bounding box center [776, 467] width 126 height 28
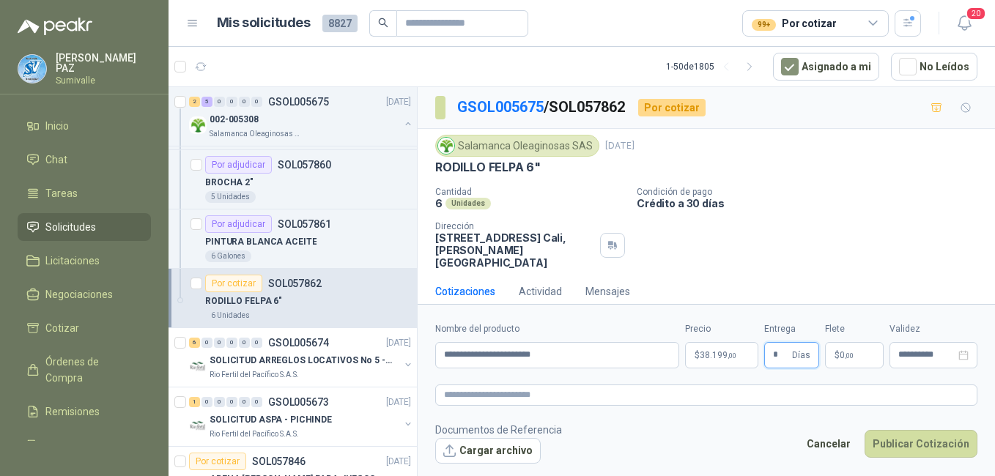
type input "*"
click at [857, 350] on p "$ 0 ,00" at bounding box center [854, 355] width 59 height 26
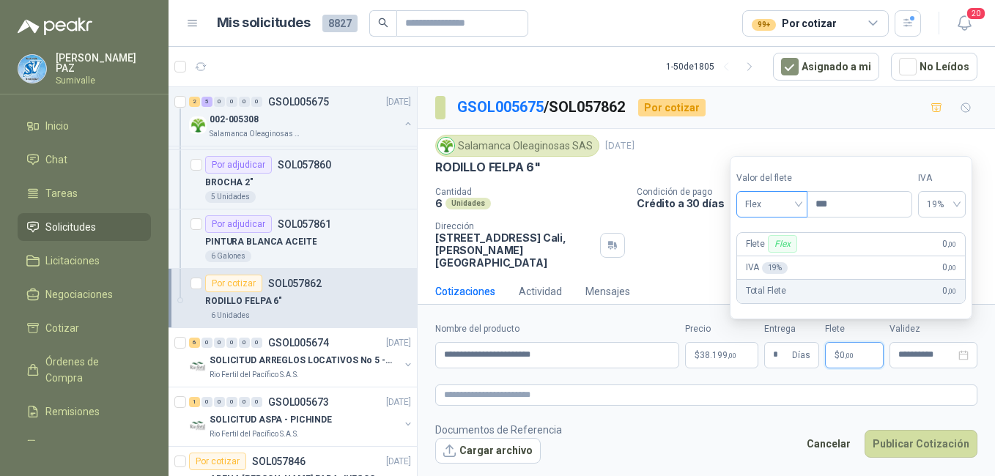
click at [770, 206] on span "Flex" at bounding box center [771, 204] width 53 height 22
click at [783, 262] on div "Incluido" at bounding box center [773, 258] width 51 height 16
click at [917, 446] on button "Publicar Cotización" at bounding box center [920, 444] width 113 height 28
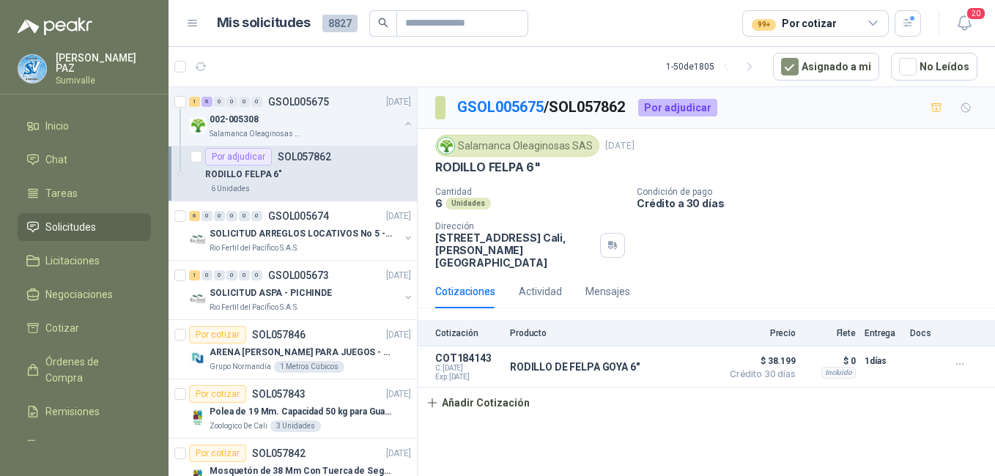
scroll to position [439, 0]
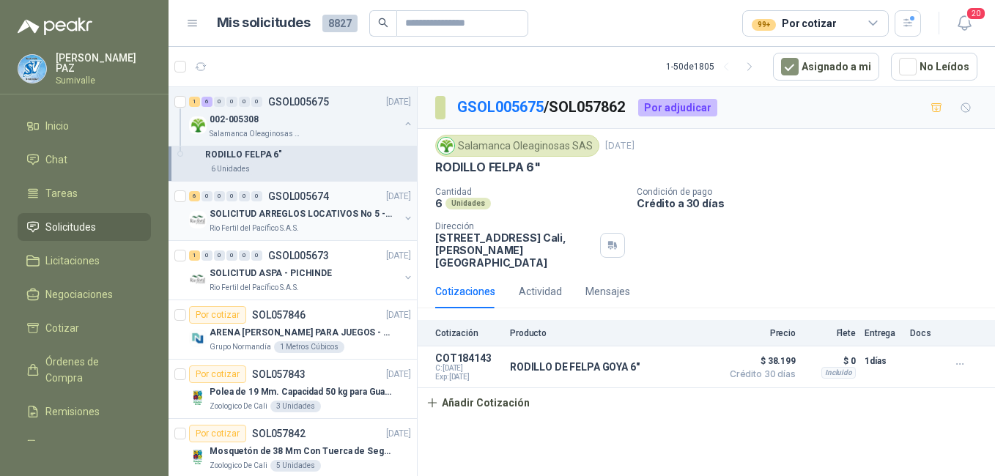
click at [361, 215] on p "SOLICITUD ARREGLOS LOCATIVOS No 5 - PICHINDE" at bounding box center [300, 214] width 182 height 14
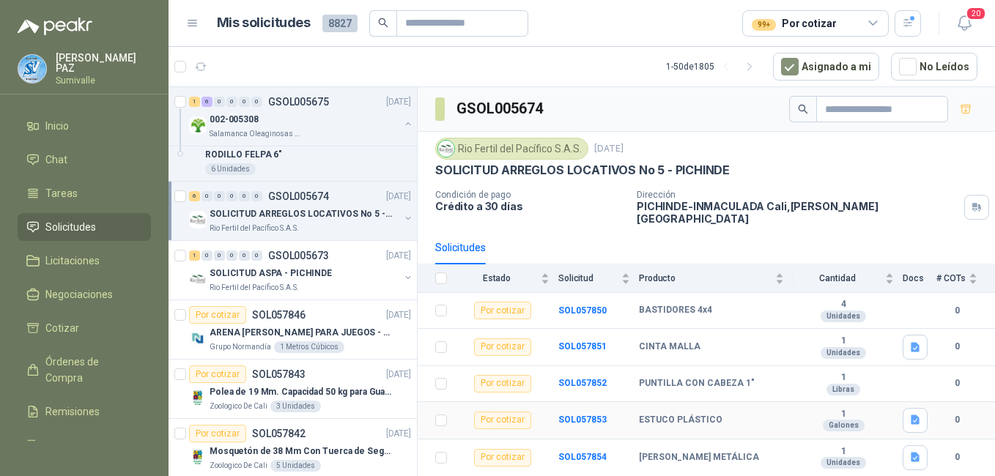
scroll to position [21, 0]
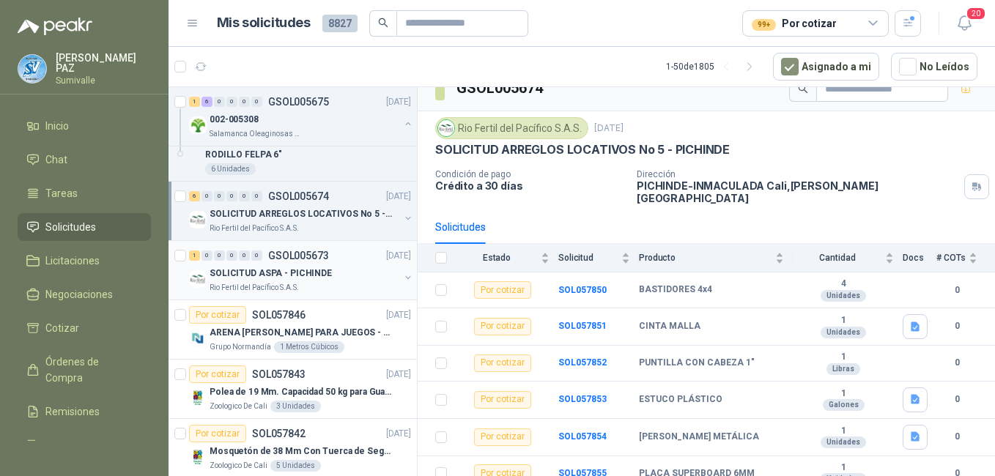
click at [305, 278] on p "SOLICITUD ASPA - PICHINDE" at bounding box center [270, 274] width 122 height 14
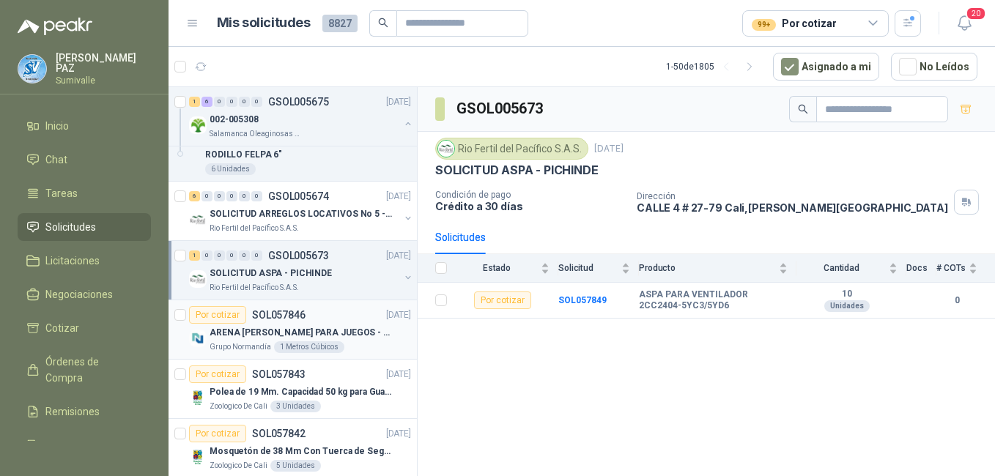
click at [312, 320] on div "Por cotizar SOL057846 [DATE]" at bounding box center [300, 315] width 222 height 18
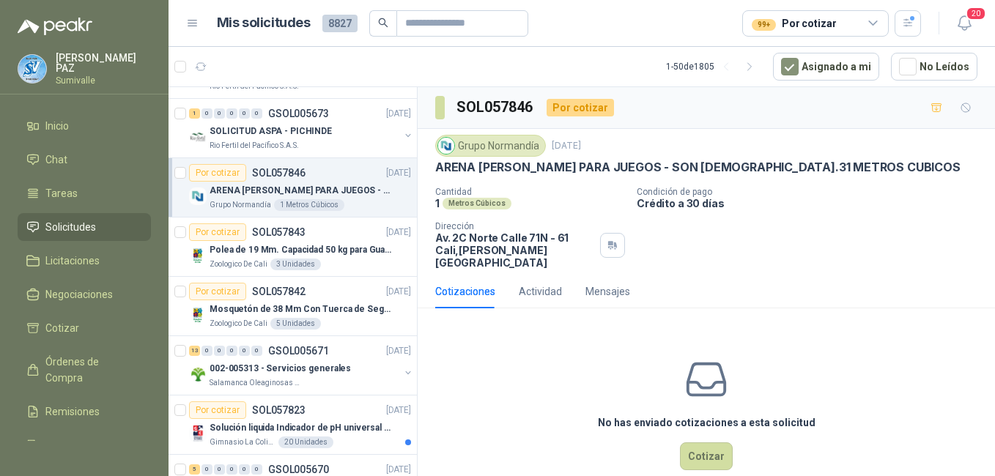
scroll to position [586, 0]
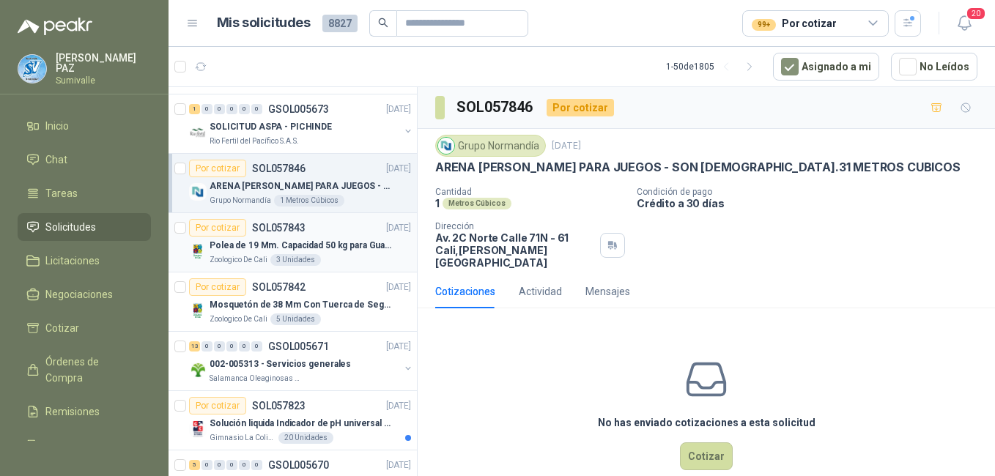
click at [292, 250] on p "Polea de 19 Mm. Capacidad 50 kg para Guaya. Cable O [GEOGRAPHIC_DATA]" at bounding box center [300, 246] width 182 height 14
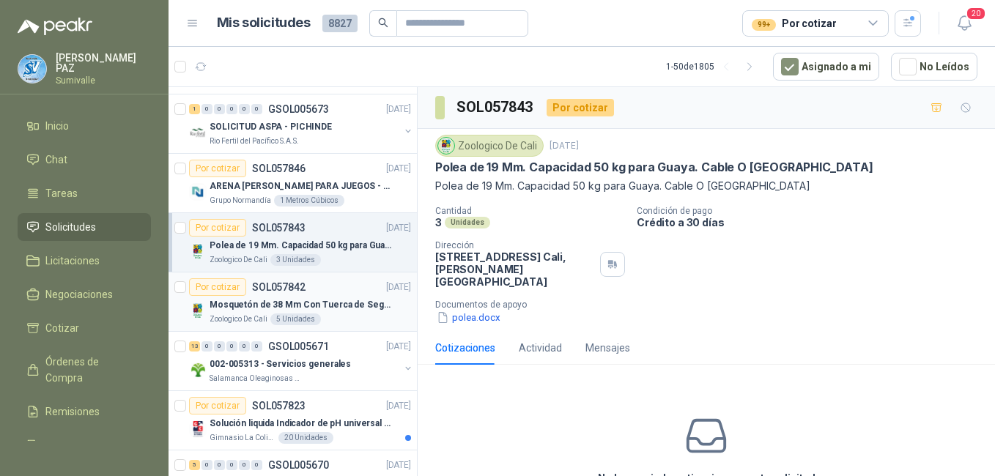
click at [299, 303] on p "Mosquetón de 38 Mm Con Tuerca de Seguridad. Carga 100 kg" at bounding box center [300, 305] width 182 height 14
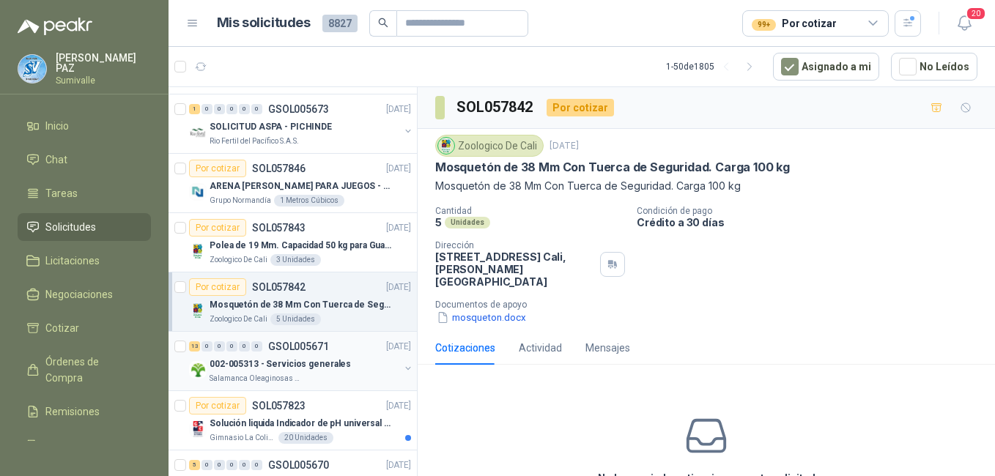
click at [329, 344] on div "13 0 0 0 0 0 GSOL005671 [DATE]" at bounding box center [301, 347] width 225 height 18
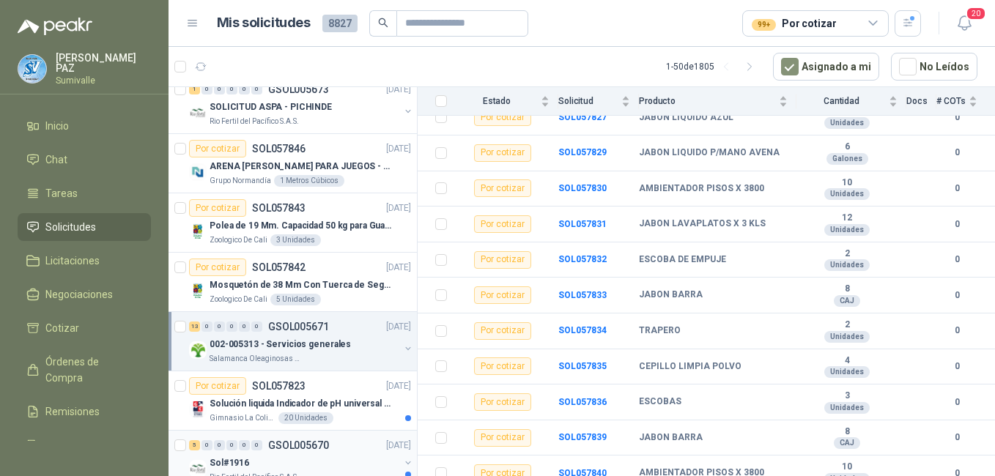
scroll to position [659, 0]
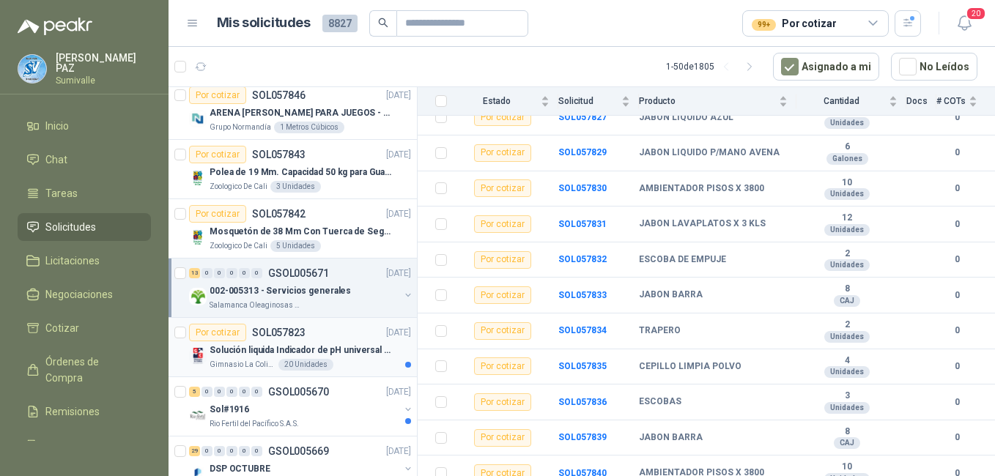
click at [310, 341] on div "Solución liquida Indicador de pH universal de 500ml o 20 de 25ml (no tiras de p…" at bounding box center [309, 350] width 201 height 18
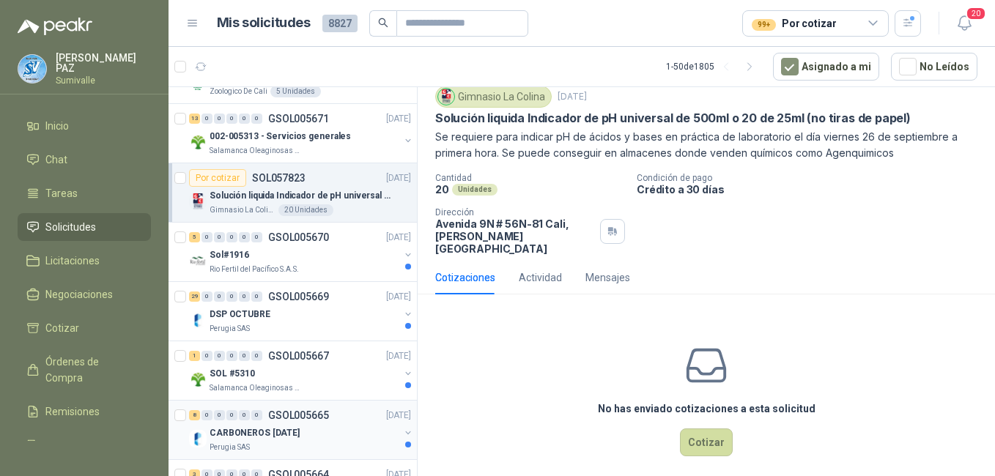
scroll to position [879, 0]
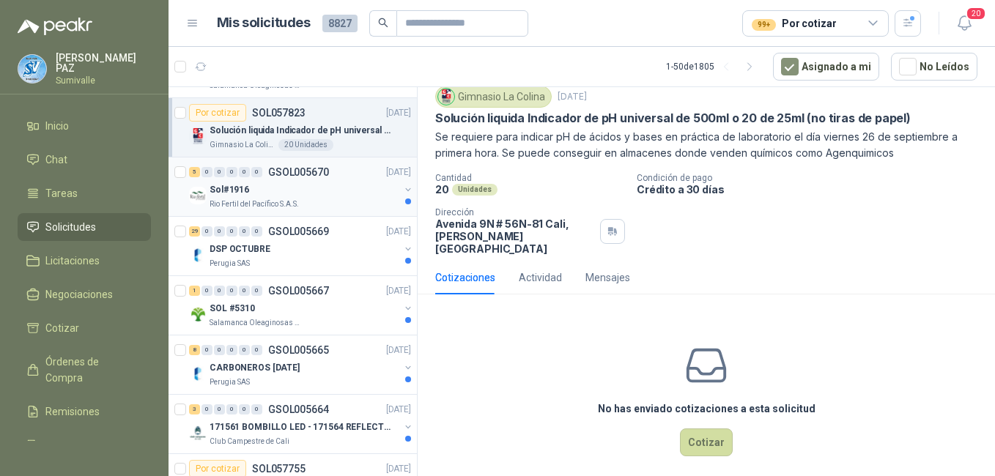
click at [294, 190] on div "Sol#1916" at bounding box center [304, 190] width 190 height 18
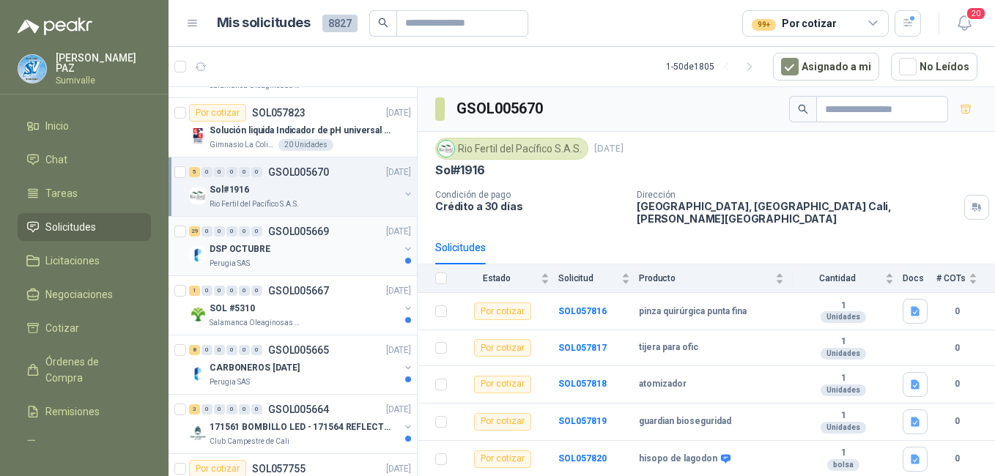
click at [283, 241] on div "DSP OCTUBRE" at bounding box center [304, 249] width 190 height 18
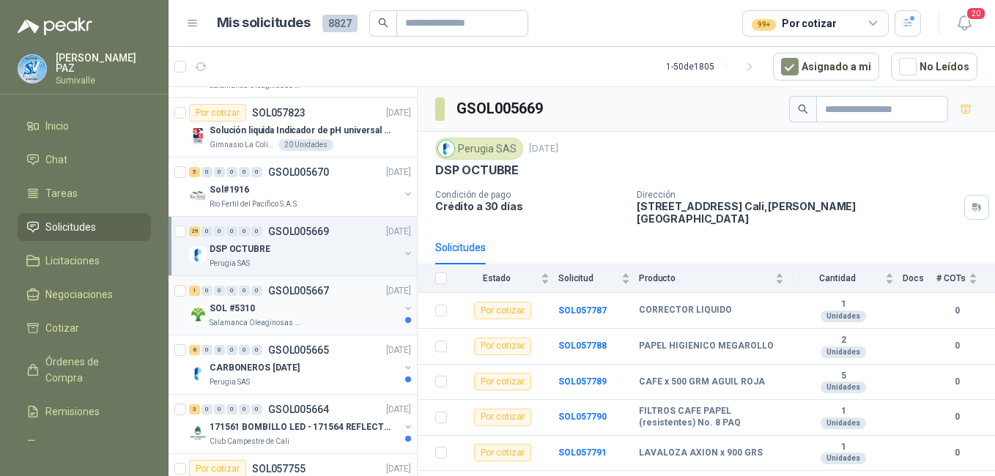
click at [315, 304] on div "SOL #5310" at bounding box center [304, 309] width 190 height 18
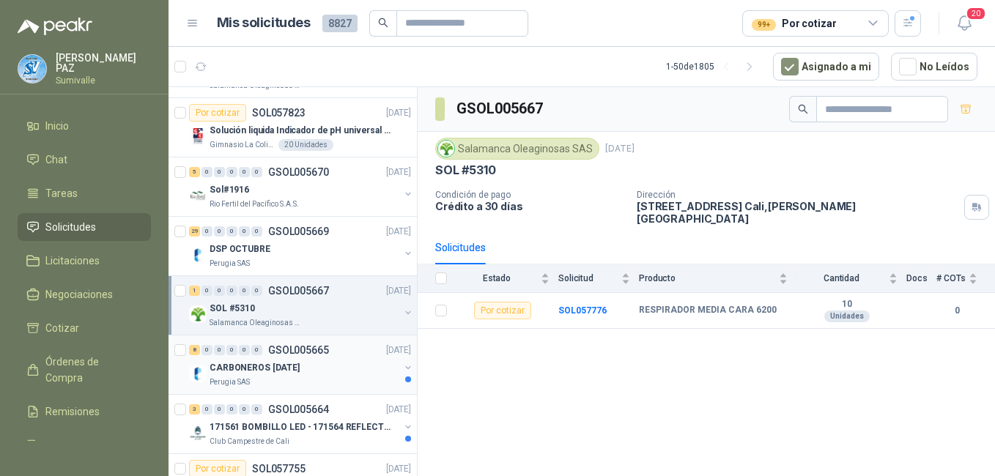
click at [308, 349] on p "GSOL005665" at bounding box center [298, 350] width 61 height 10
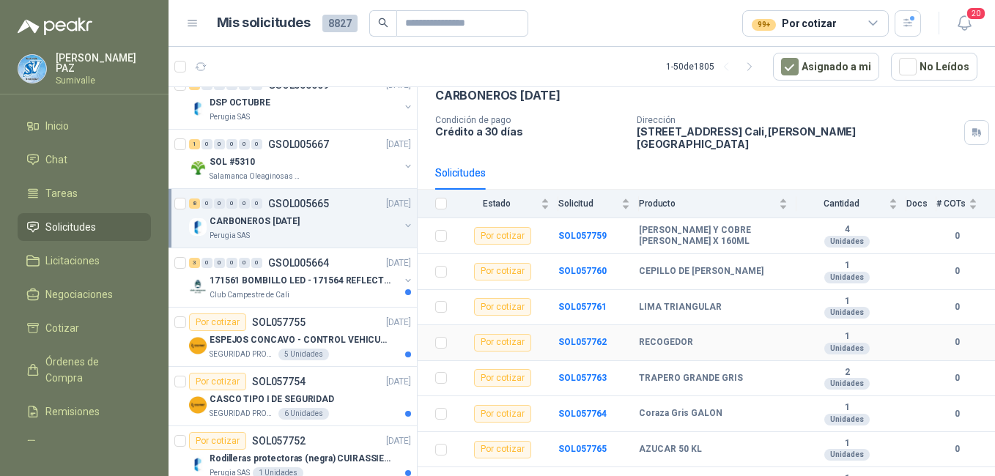
scroll to position [86, 0]
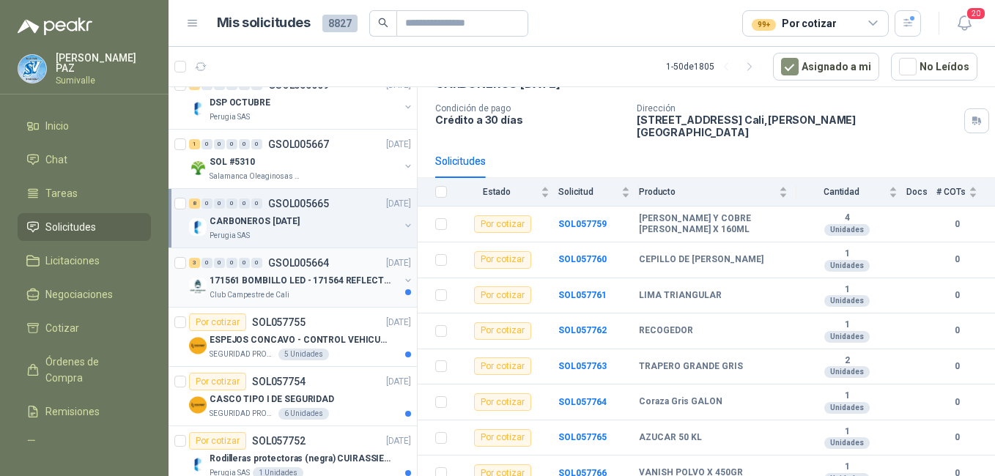
click at [302, 291] on div "Club Campestre de Cali" at bounding box center [304, 295] width 190 height 12
